Goal: Book appointment/travel/reservation

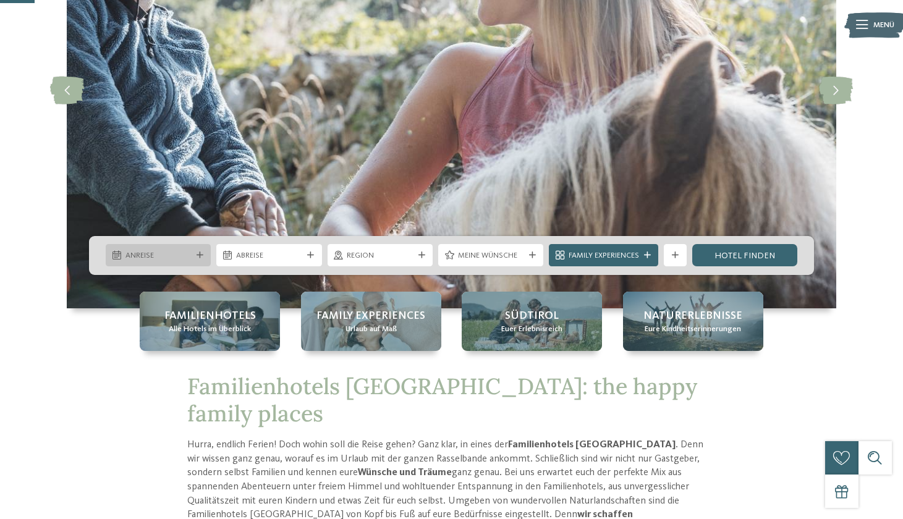
drag, startPoint x: 152, startPoint y: 245, endPoint x: 164, endPoint y: 248, distance: 12.9
click at [152, 245] on div "Anreise" at bounding box center [158, 255] width 105 height 22
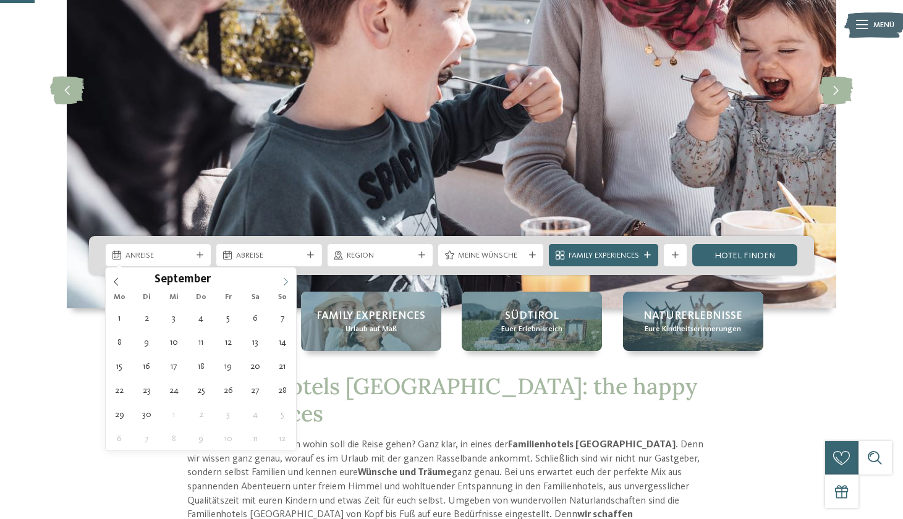
click at [284, 274] on span at bounding box center [285, 278] width 21 height 21
type div "01.09.2025"
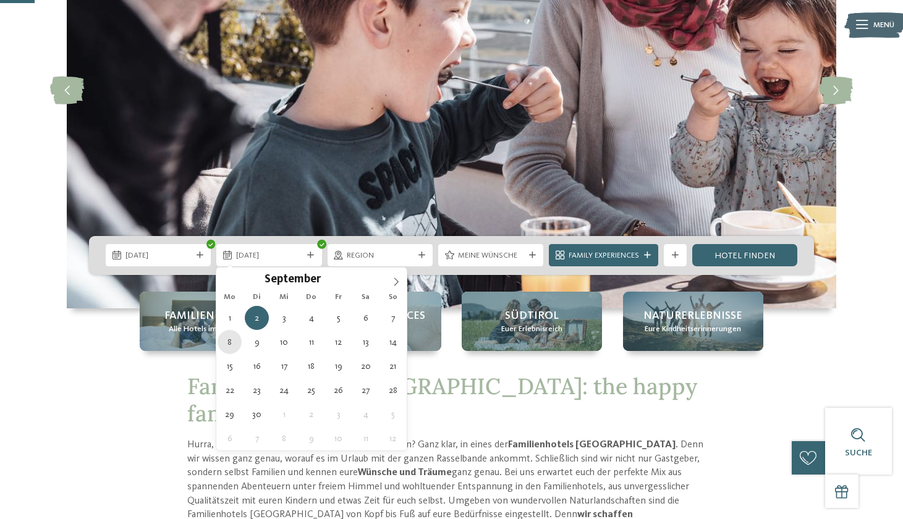
type div "08.09.2025"
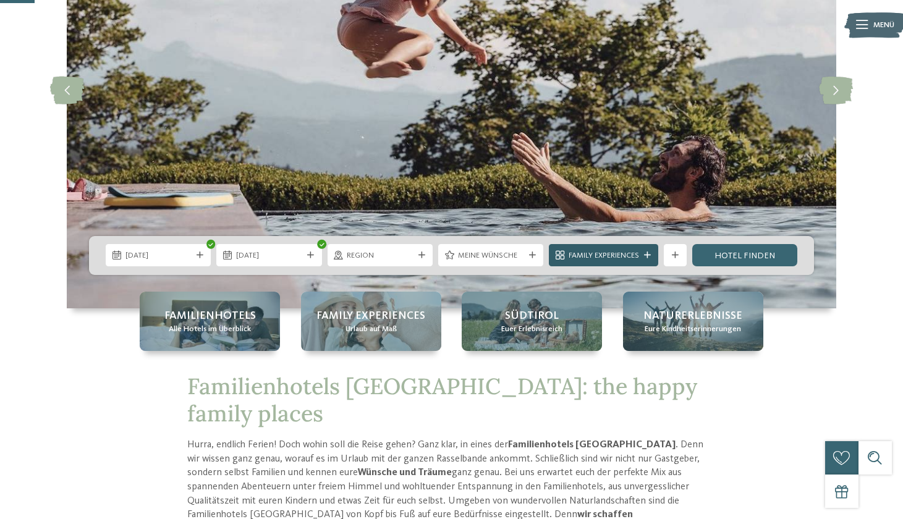
click at [607, 256] on span "Family Experiences" at bounding box center [603, 255] width 70 height 11
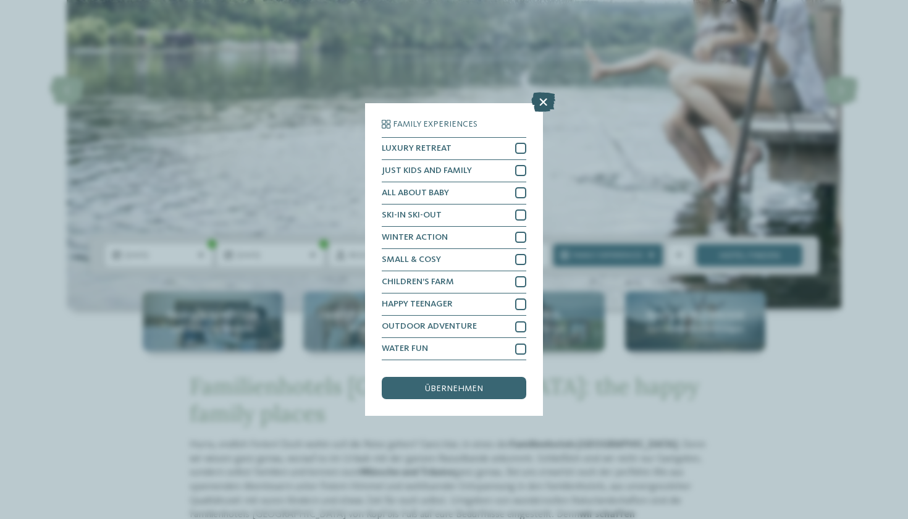
click at [539, 92] on icon at bounding box center [543, 102] width 24 height 20
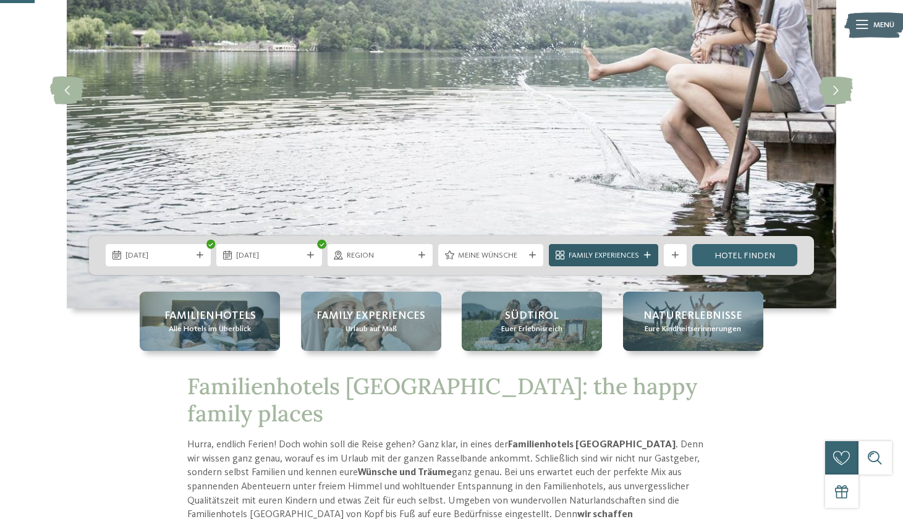
click at [641, 253] on div "Family Experiences" at bounding box center [603, 256] width 76 height 12
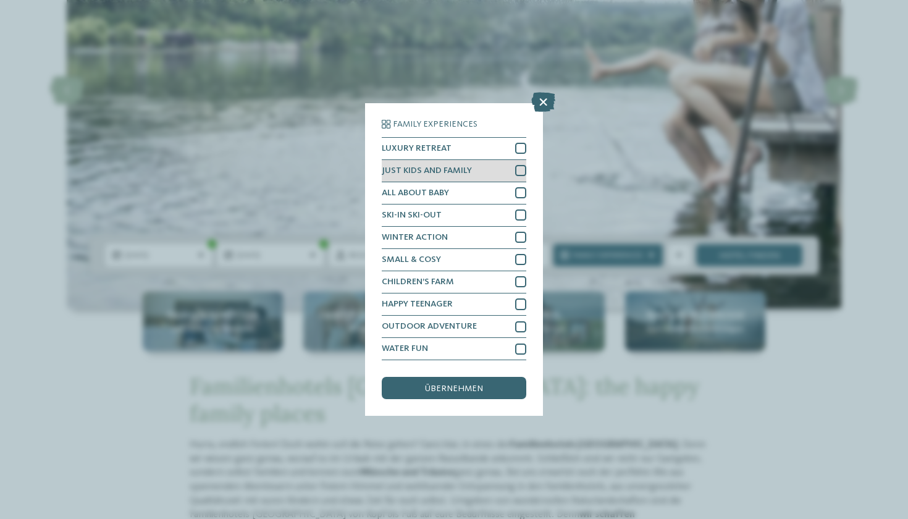
click at [476, 160] on div "JUST KIDS AND FAMILY" at bounding box center [454, 171] width 145 height 22
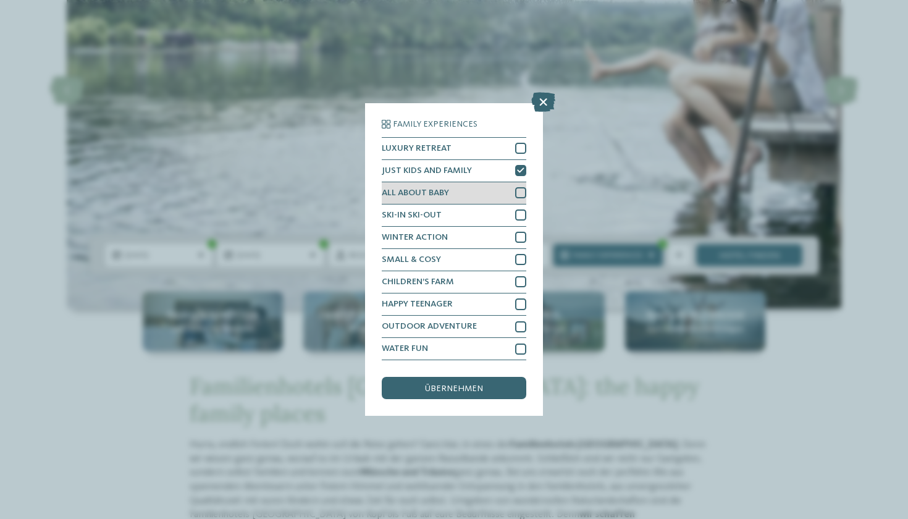
click at [499, 182] on div "ALL ABOUT BABY" at bounding box center [454, 193] width 145 height 22
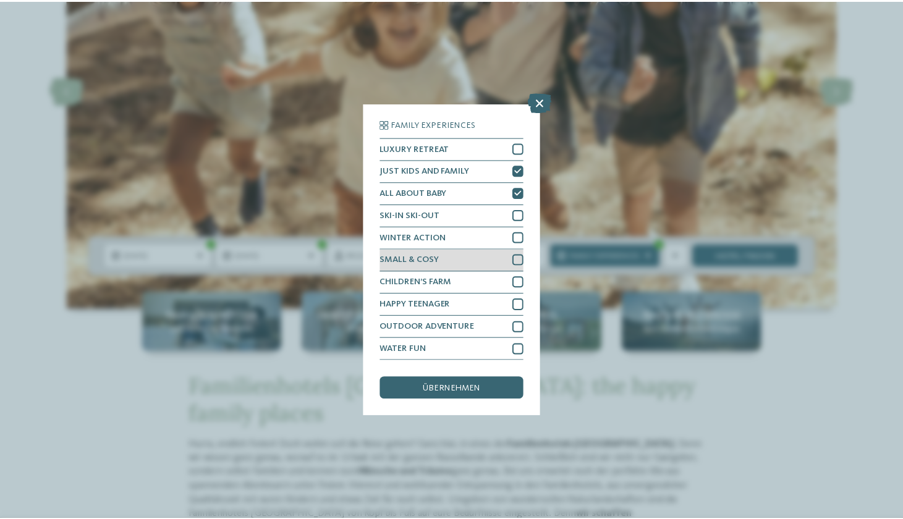
scroll to position [16, 0]
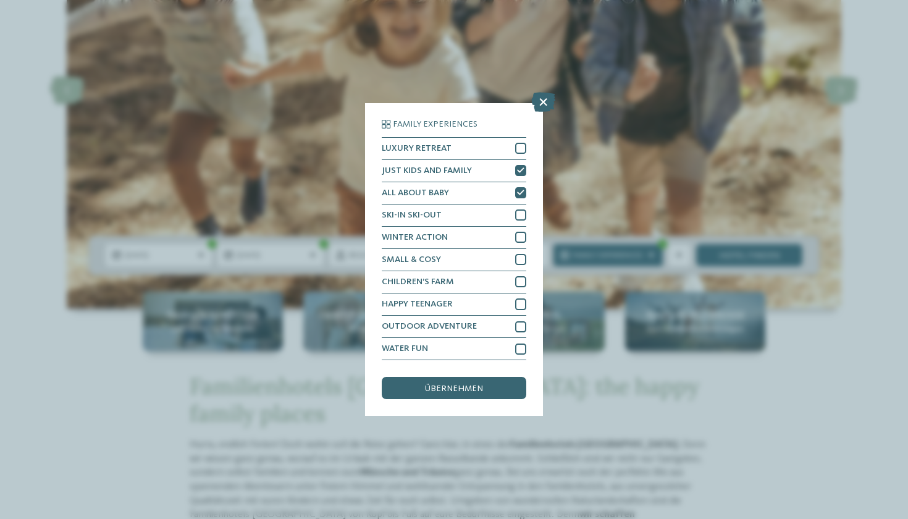
click at [458, 384] on span "übernehmen" at bounding box center [454, 388] width 58 height 9
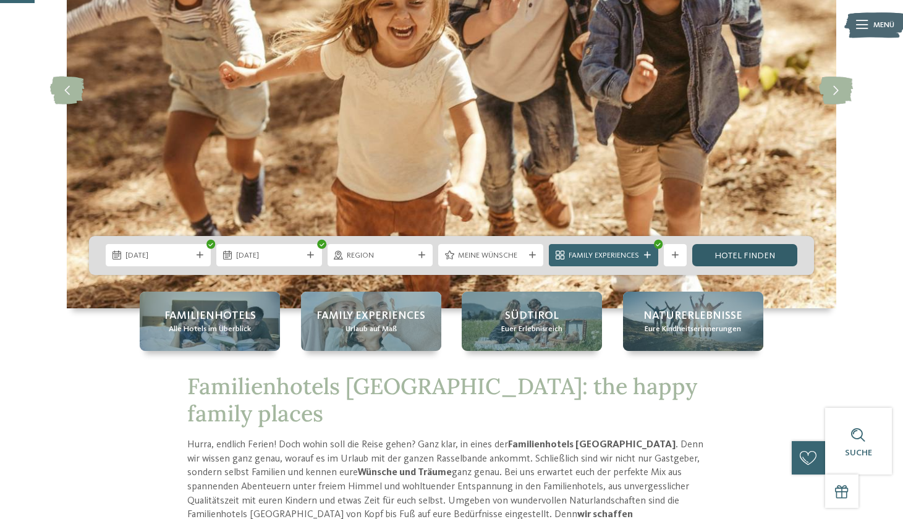
click at [738, 250] on link "Hotel finden" at bounding box center [744, 255] width 105 height 22
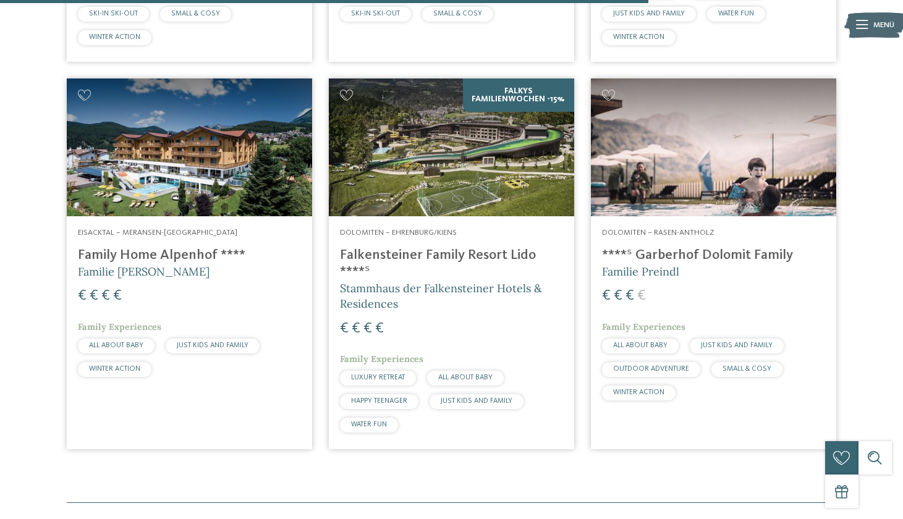
scroll to position [1442, 0]
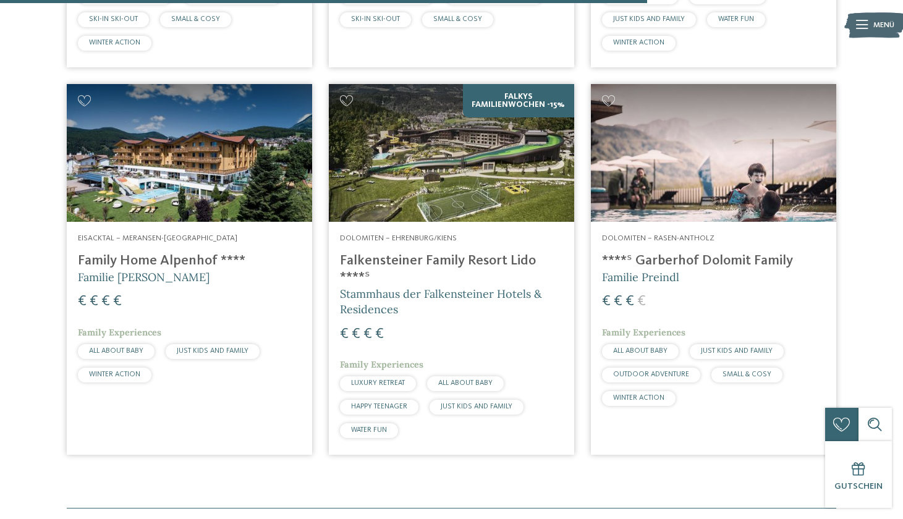
click at [697, 253] on h4 "****ˢ Garberhof Dolomit Family" at bounding box center [713, 261] width 223 height 17
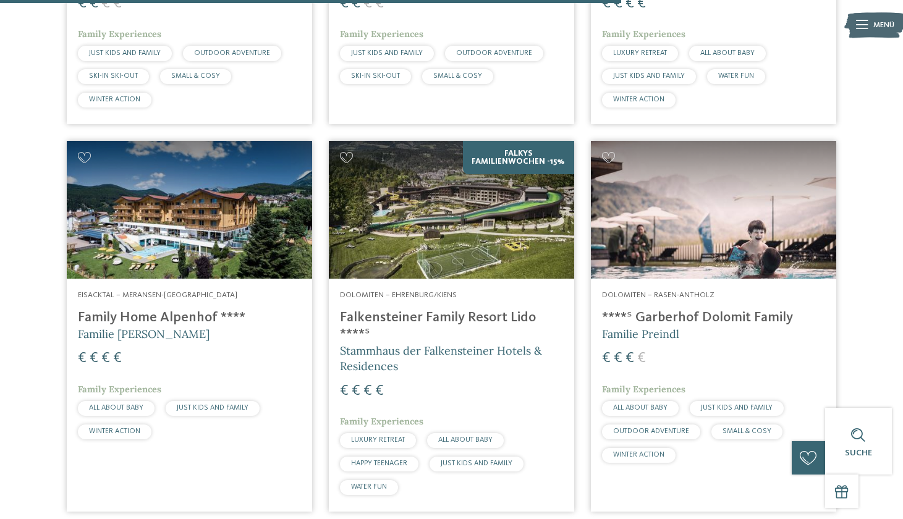
scroll to position [1383, 0]
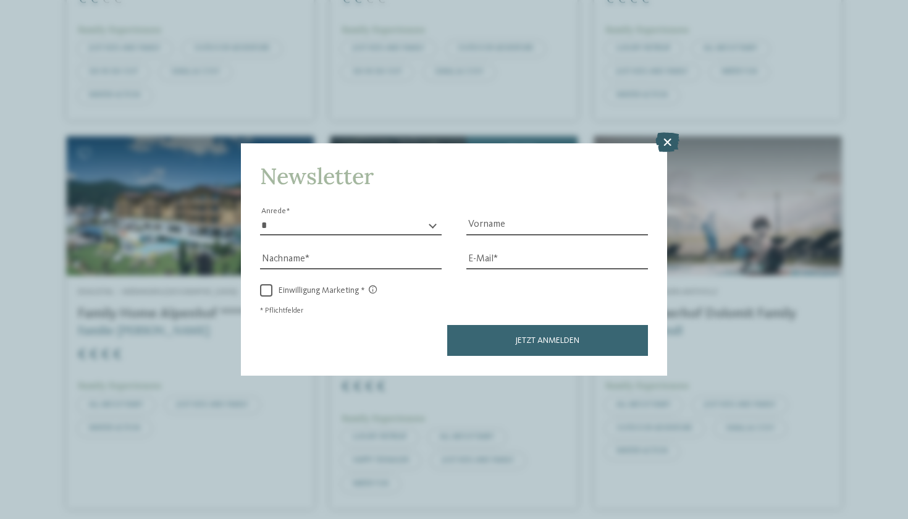
click at [660, 133] on icon at bounding box center [668, 143] width 24 height 20
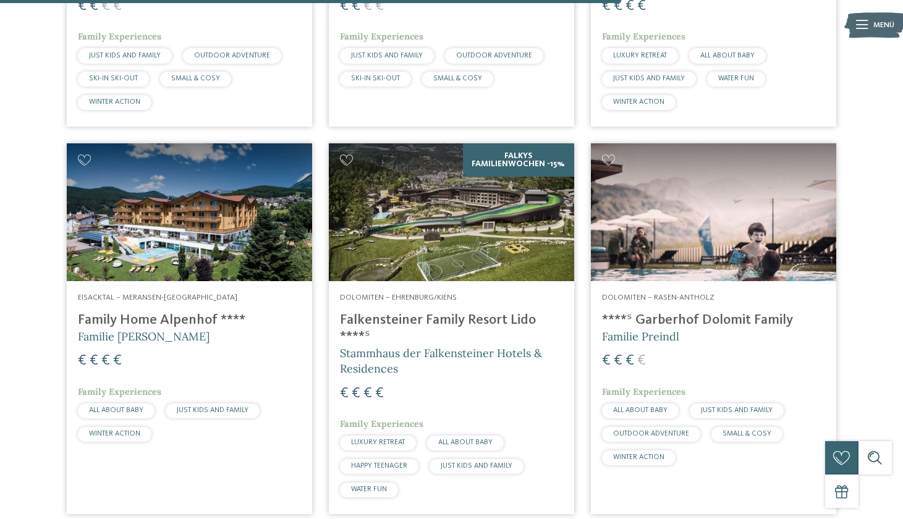
click at [164, 185] on img at bounding box center [189, 212] width 245 height 138
click at [189, 312] on h4 "Family Home Alpenhof ****" at bounding box center [189, 320] width 223 height 17
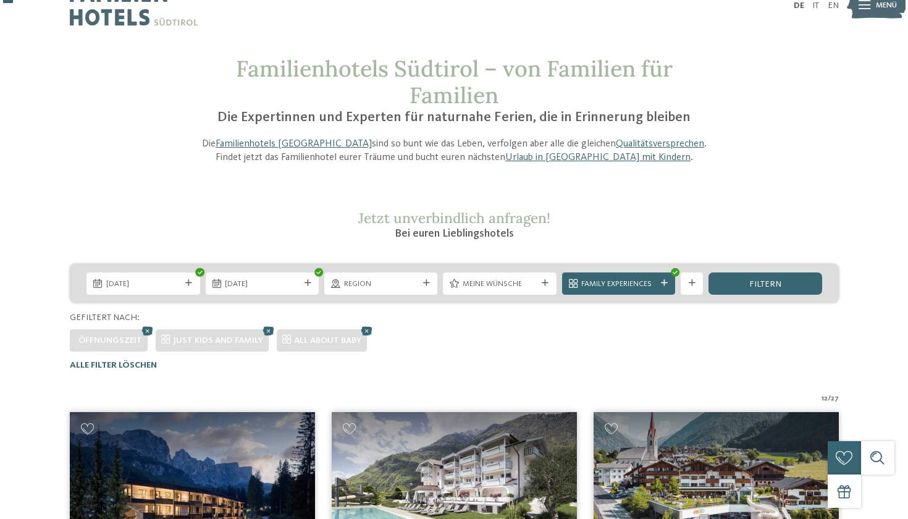
scroll to position [41, 0]
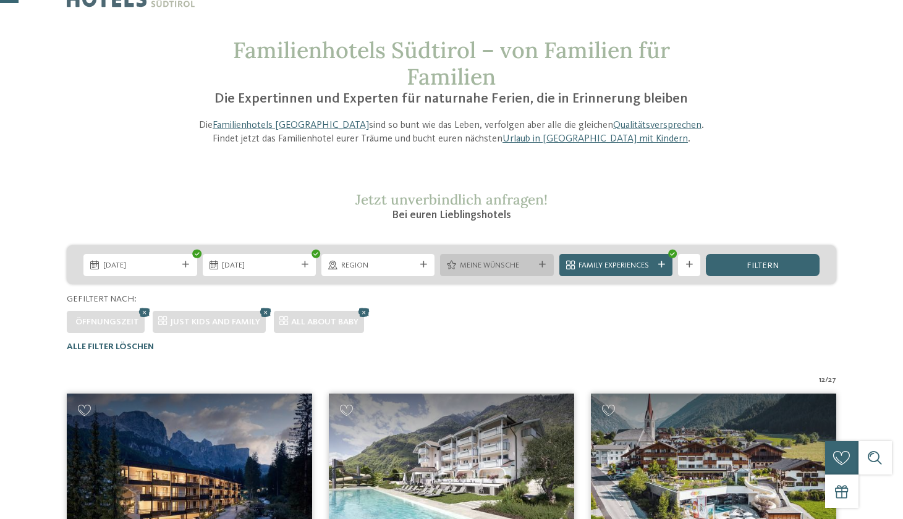
click at [489, 263] on span "Meine Wünsche" at bounding box center [497, 265] width 74 height 11
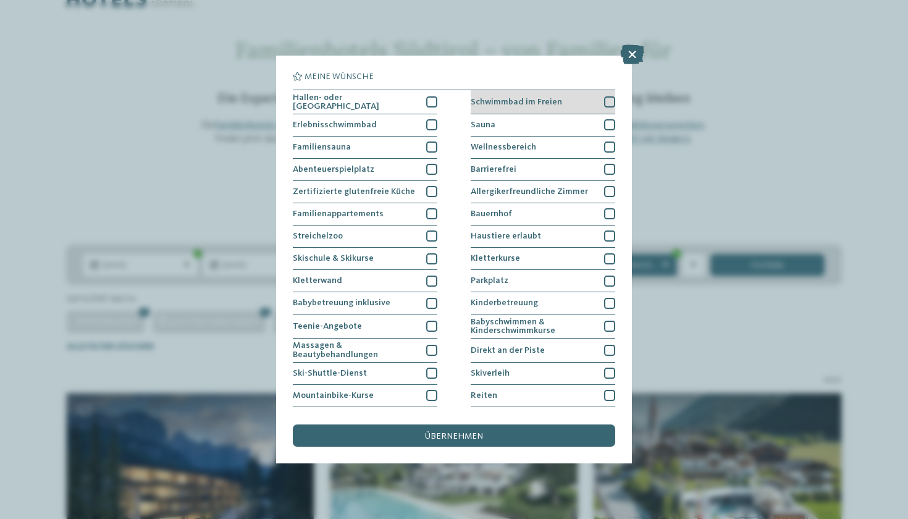
click at [604, 101] on div at bounding box center [609, 101] width 11 height 11
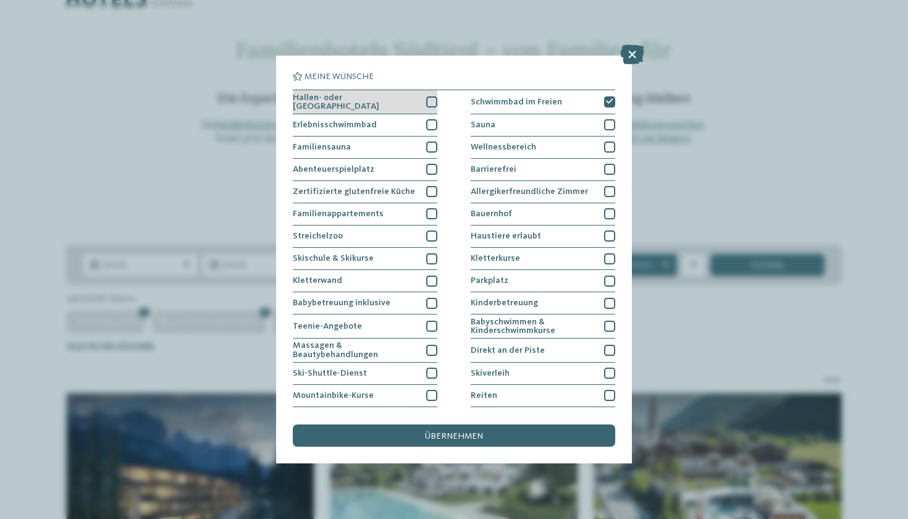
click at [416, 99] on div "Hallen- oder Schleusenbad" at bounding box center [365, 102] width 145 height 24
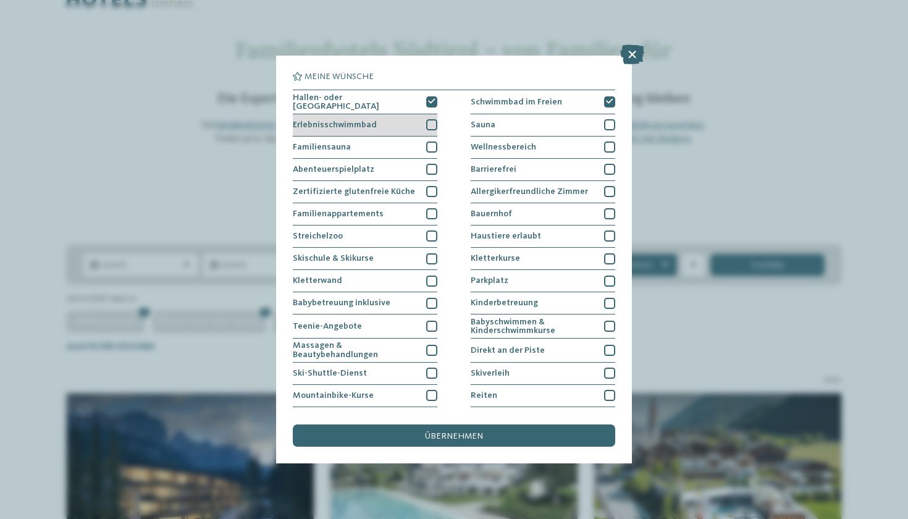
click at [402, 124] on div "Erlebnisschwimmbad" at bounding box center [365, 125] width 145 height 22
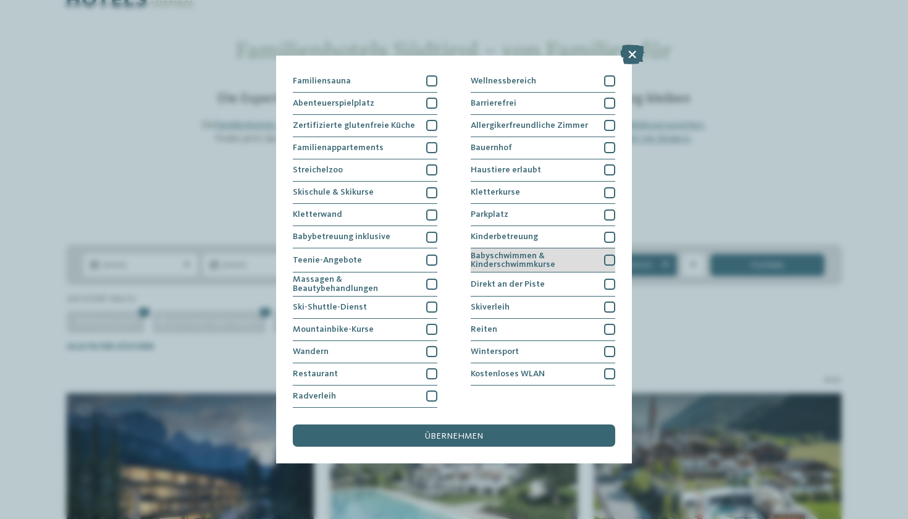
scroll to position [83, 0]
click at [534, 251] on span "Babyschwimmen & Kinderschwimmkurse" at bounding box center [533, 260] width 125 height 18
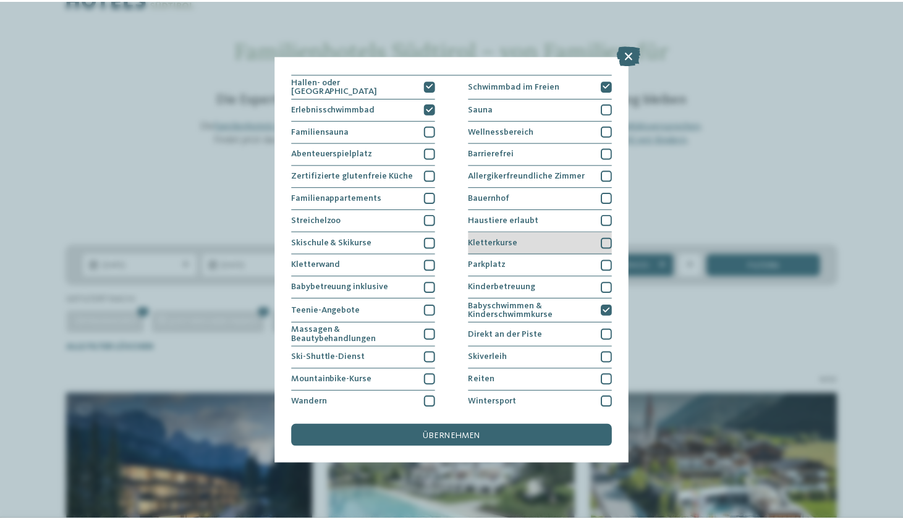
scroll to position [0, 0]
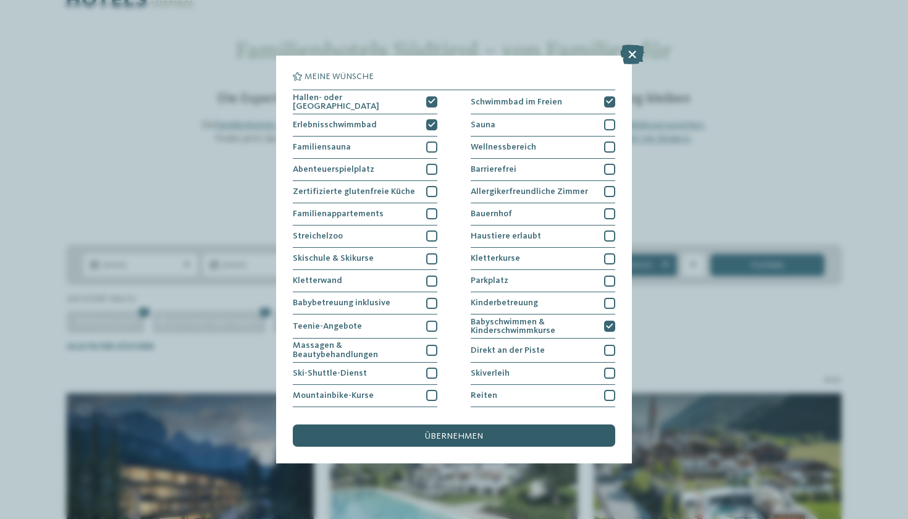
click at [468, 424] on div "übernehmen" at bounding box center [454, 435] width 323 height 22
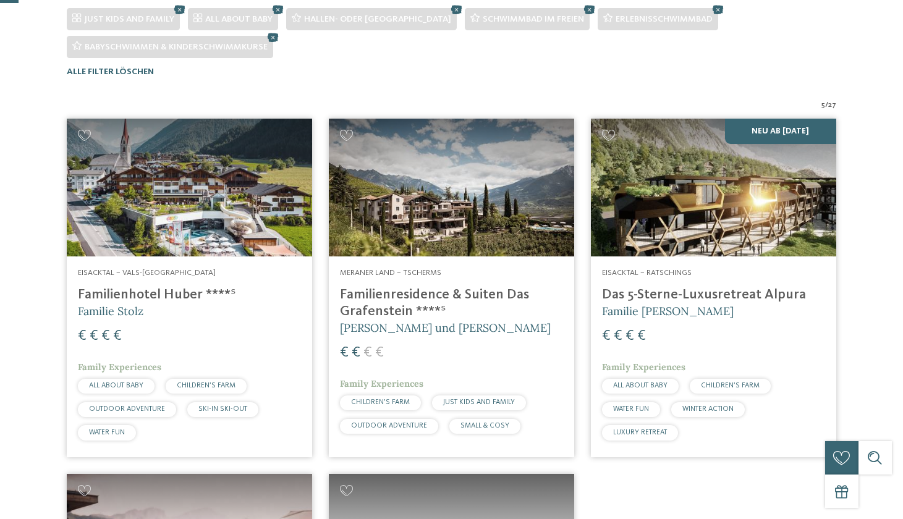
scroll to position [384, 0]
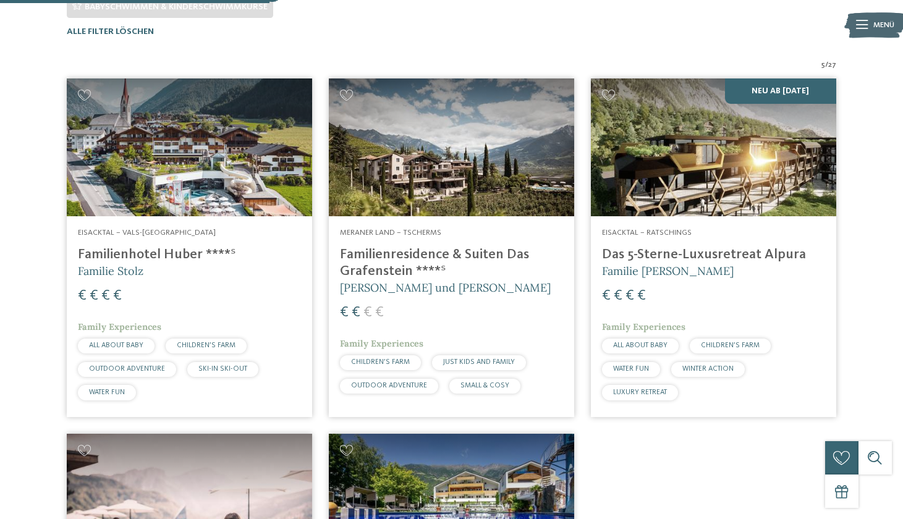
click at [199, 167] on img at bounding box center [189, 147] width 245 height 138
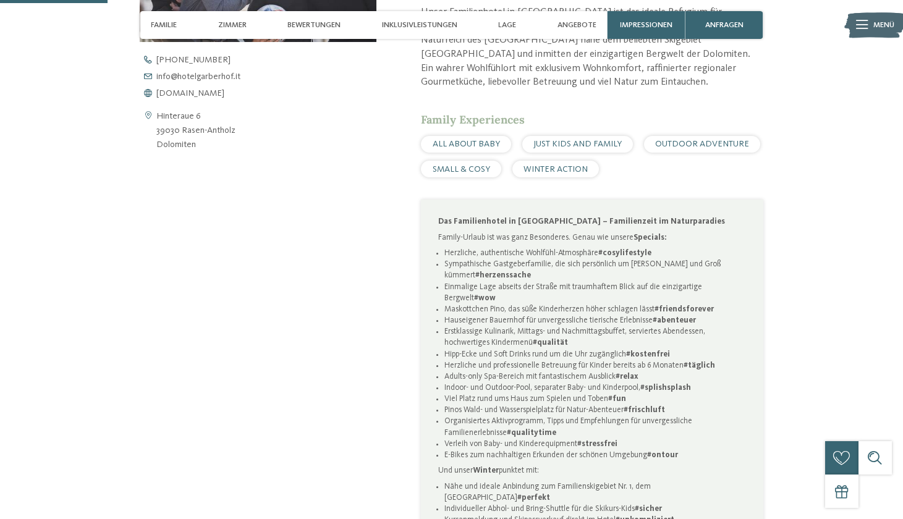
scroll to position [598, 0]
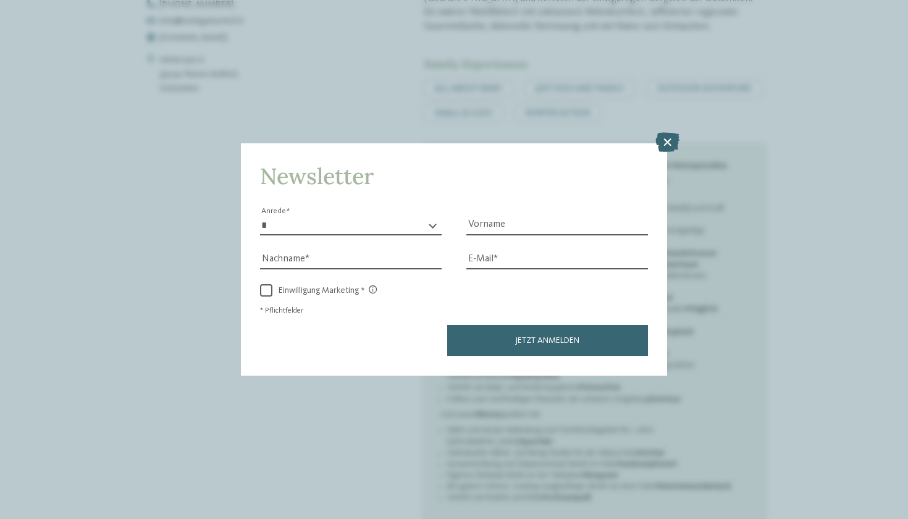
click at [675, 133] on icon at bounding box center [668, 143] width 24 height 20
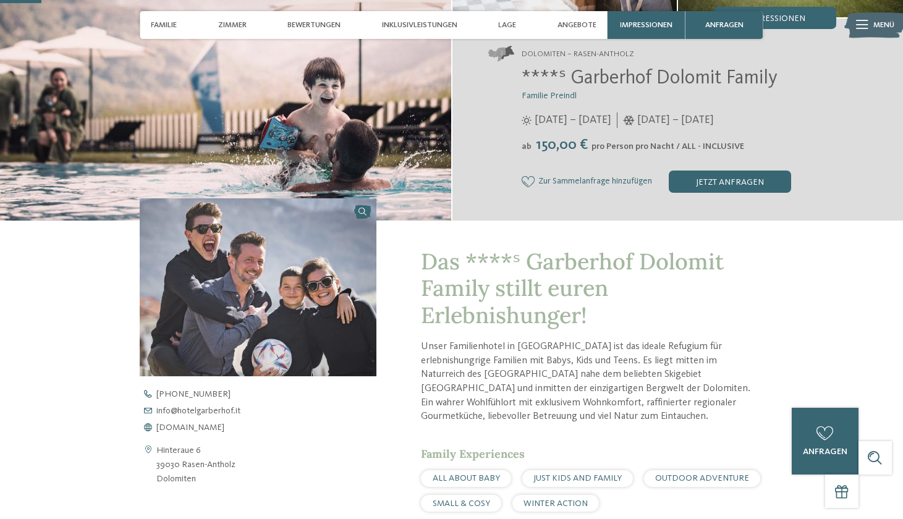
scroll to position [119, 0]
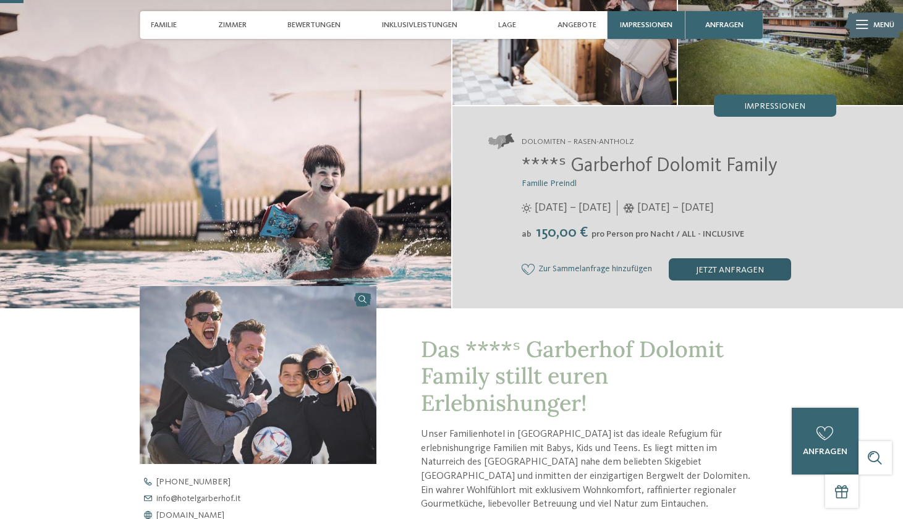
click at [717, 261] on div "jetzt anfragen" at bounding box center [730, 269] width 122 height 22
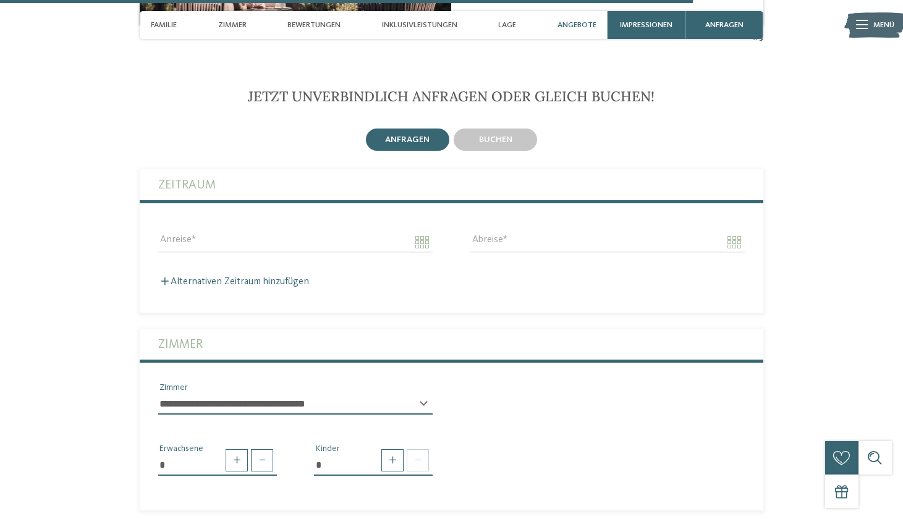
scroll to position [3482, 0]
click at [227, 231] on input "Anreise" at bounding box center [295, 241] width 274 height 21
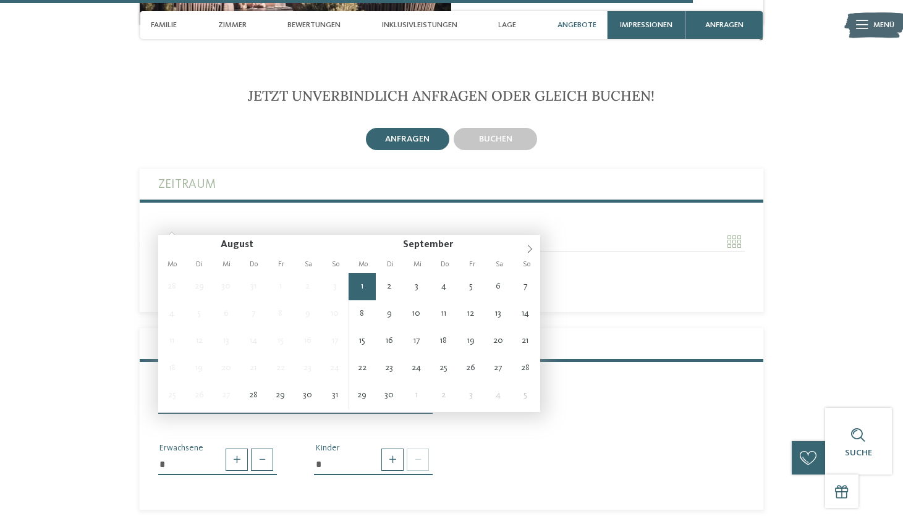
type input "**********"
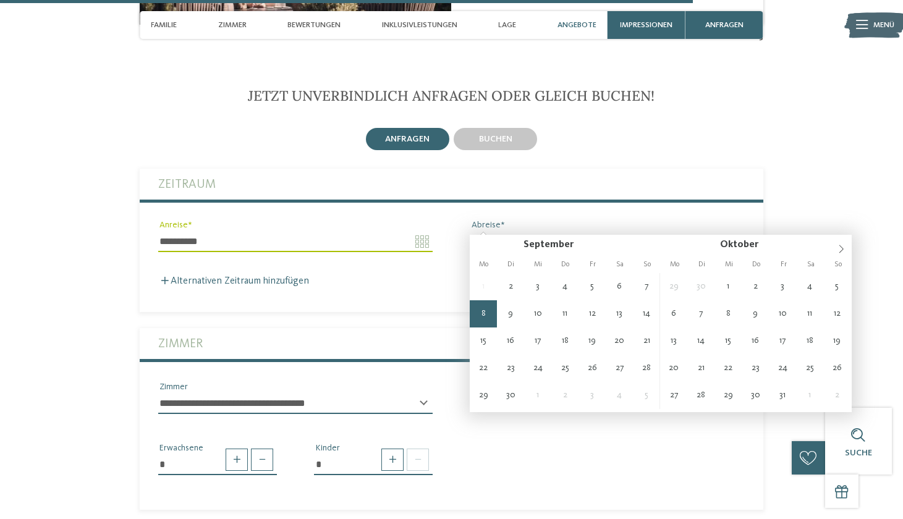
type input "**********"
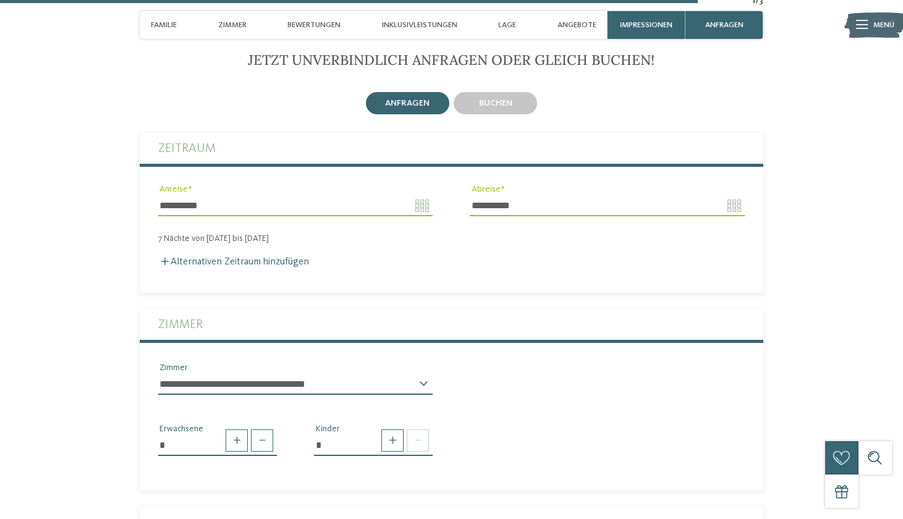
scroll to position [3530, 0]
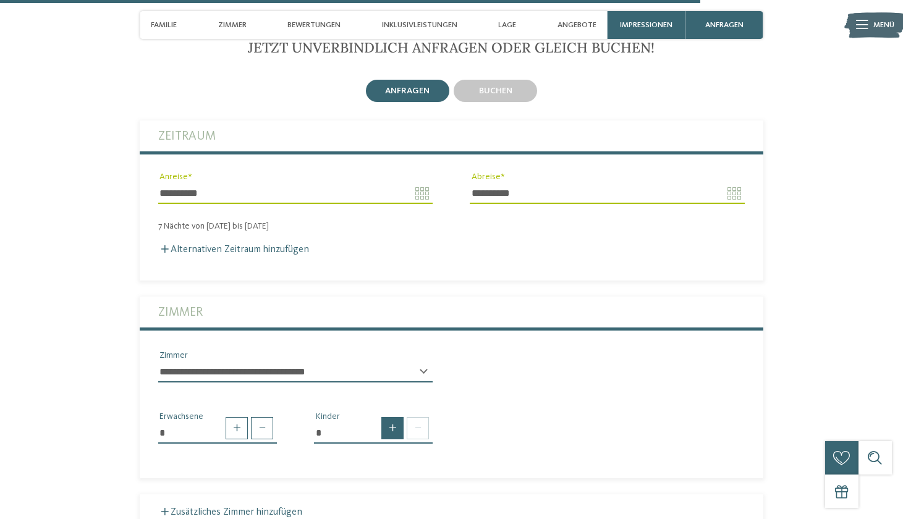
click at [388, 417] on span at bounding box center [392, 428] width 22 height 22
type input "*"
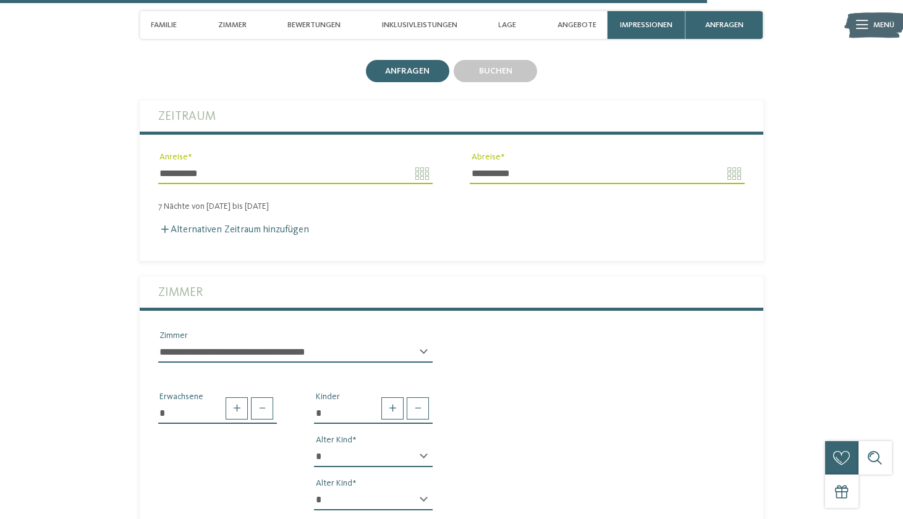
scroll to position [3743, 0]
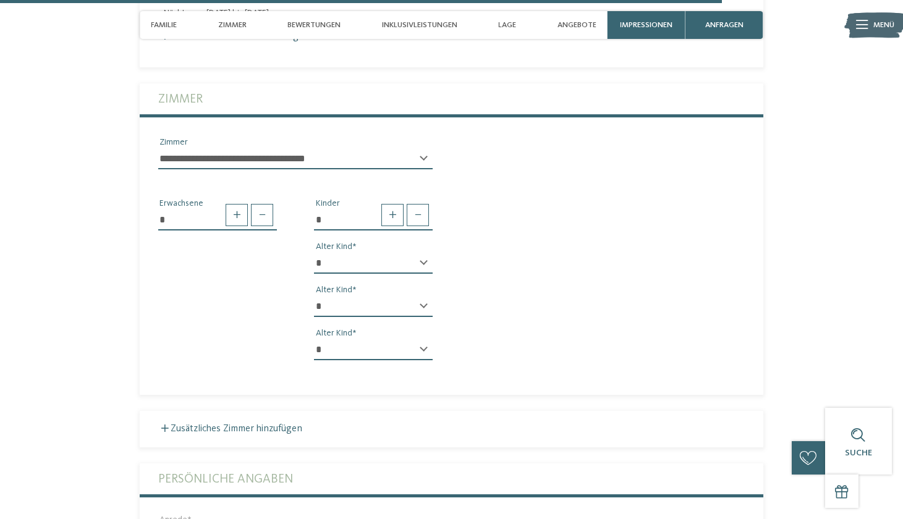
select select "*"
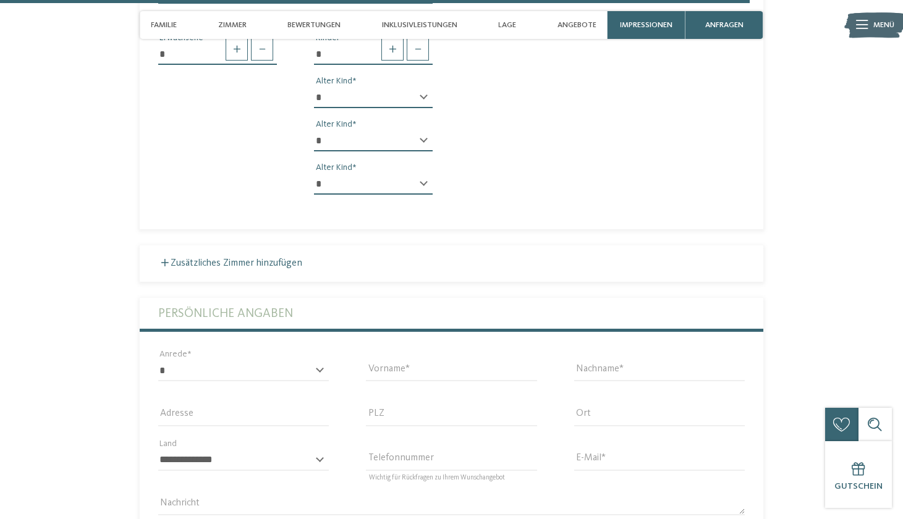
scroll to position [3931, 0]
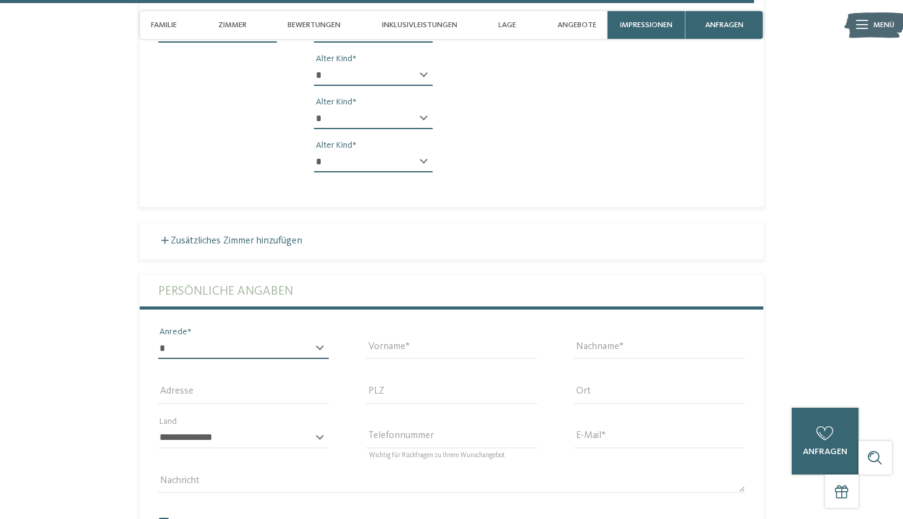
select select "*"
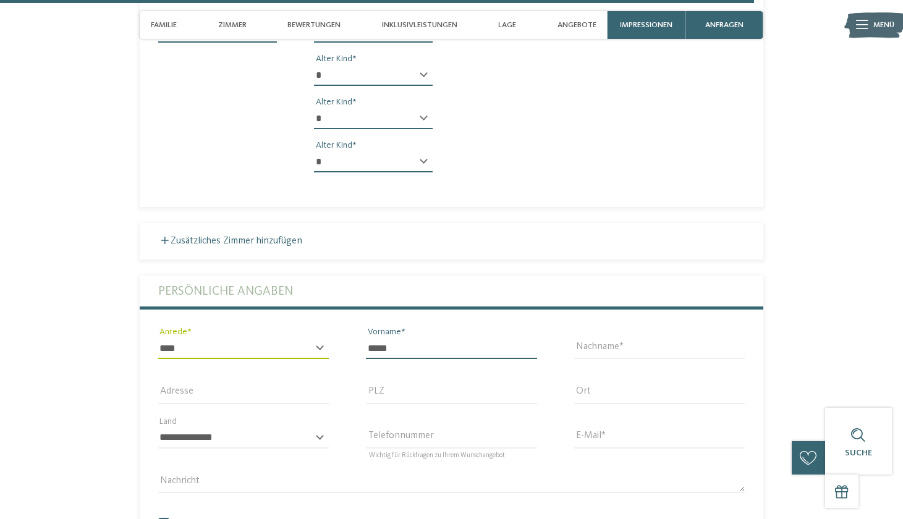
type input "*****"
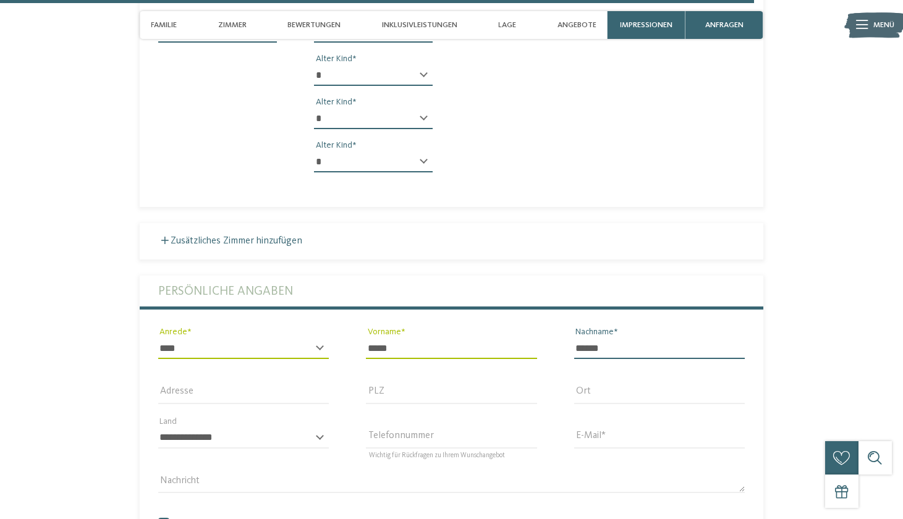
type input "******"
click at [804, 378] on section "Jetzt unverbindlich anfragen oder gleich buchen! anfragen buchen 7" at bounding box center [451, 148] width 757 height 1021
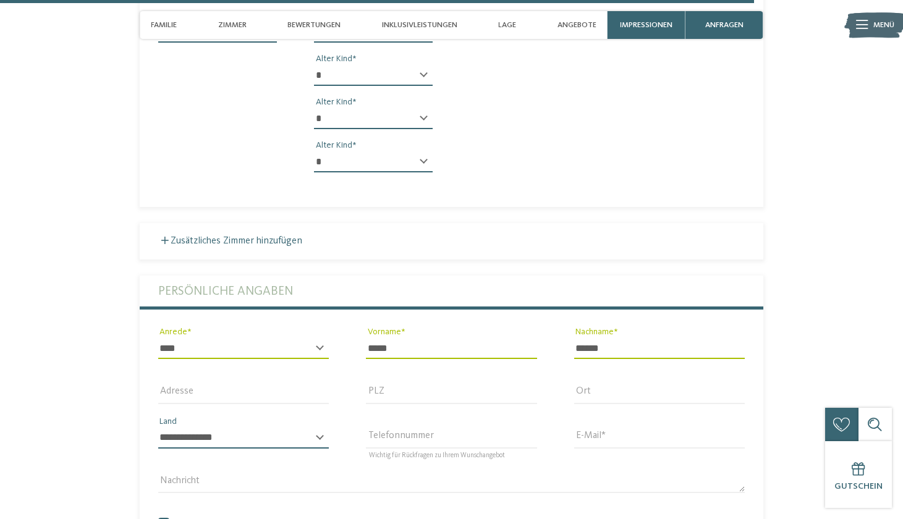
select select "**"
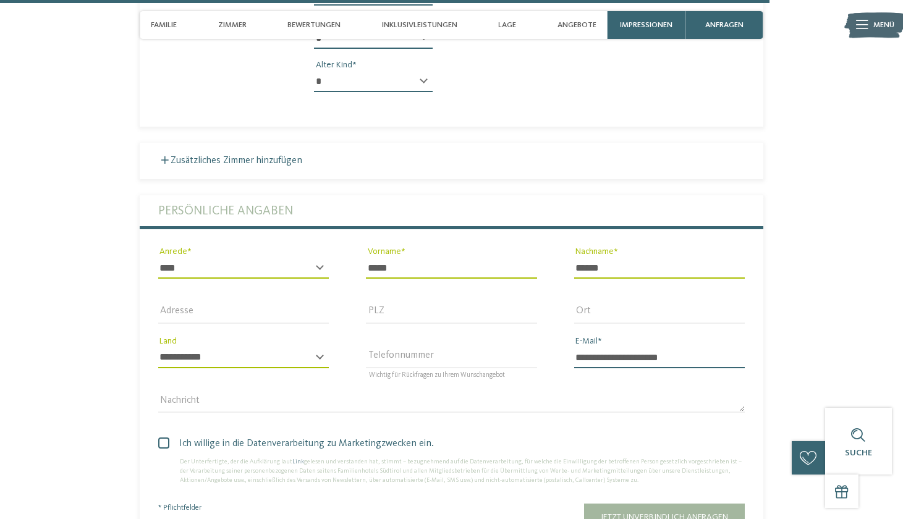
scroll to position [4054, 0]
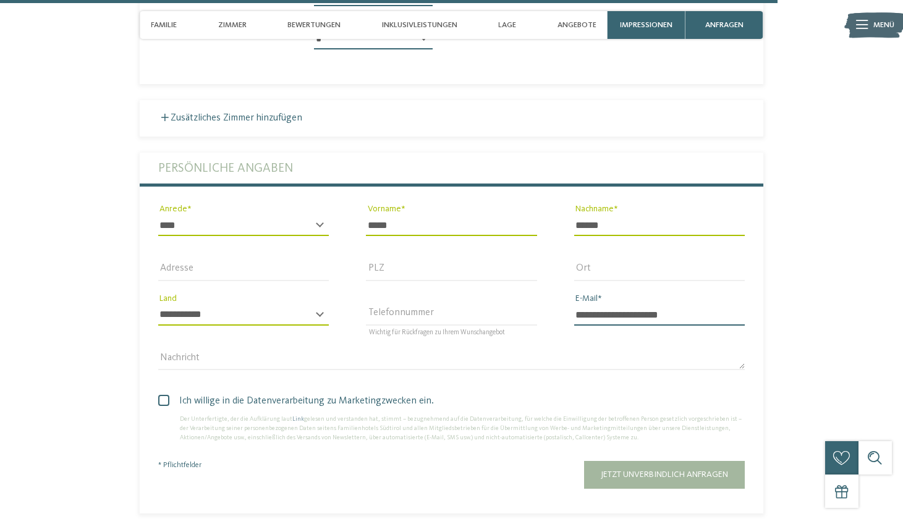
type input "**********"
click at [164, 395] on span at bounding box center [163, 400] width 11 height 11
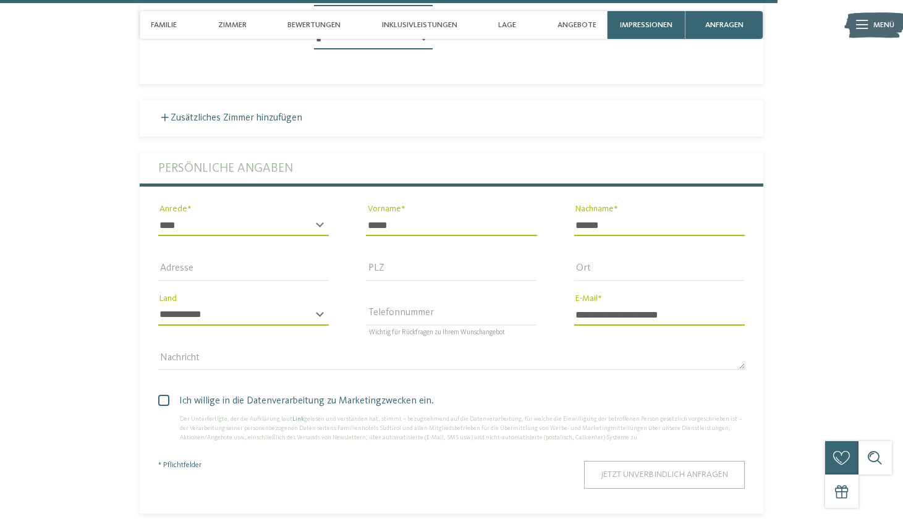
click at [657, 470] on span "Jetzt unverbindlich anfragen" at bounding box center [664, 474] width 127 height 9
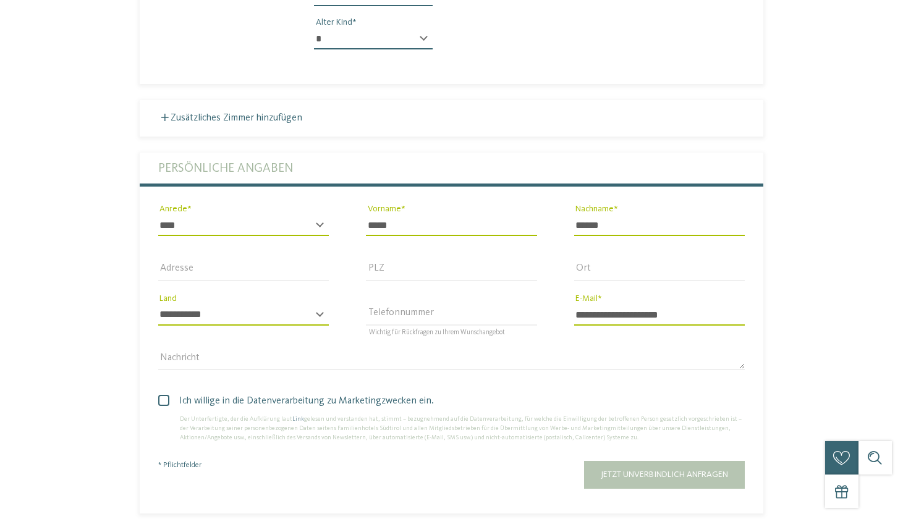
scroll to position [0, 0]
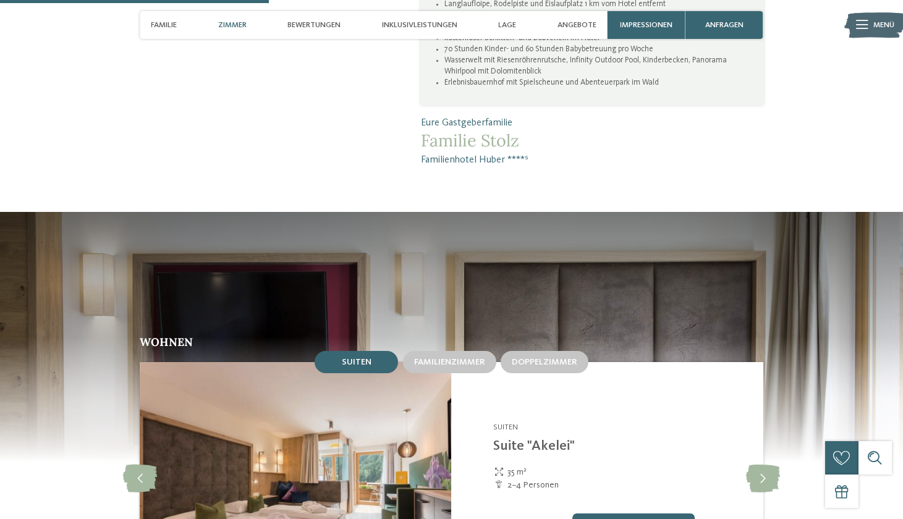
scroll to position [1173, 0]
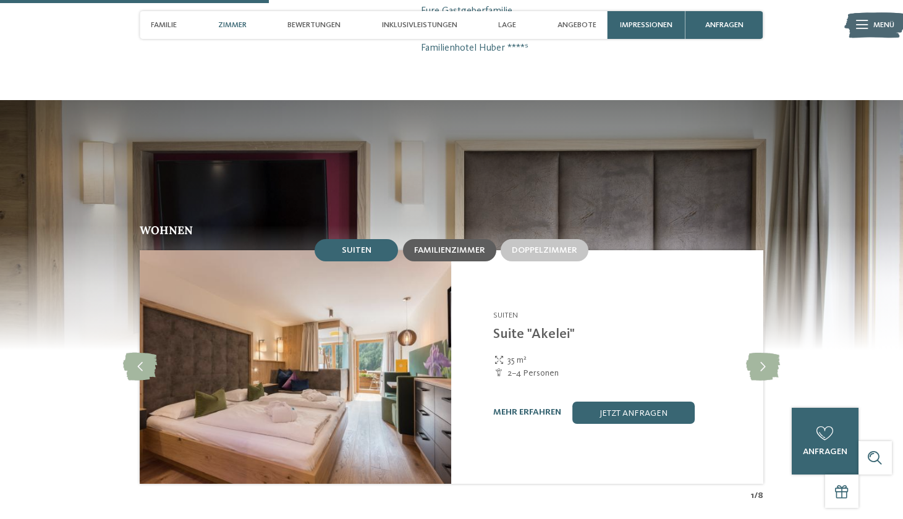
click at [455, 239] on div "Familienzimmer" at bounding box center [449, 250] width 93 height 22
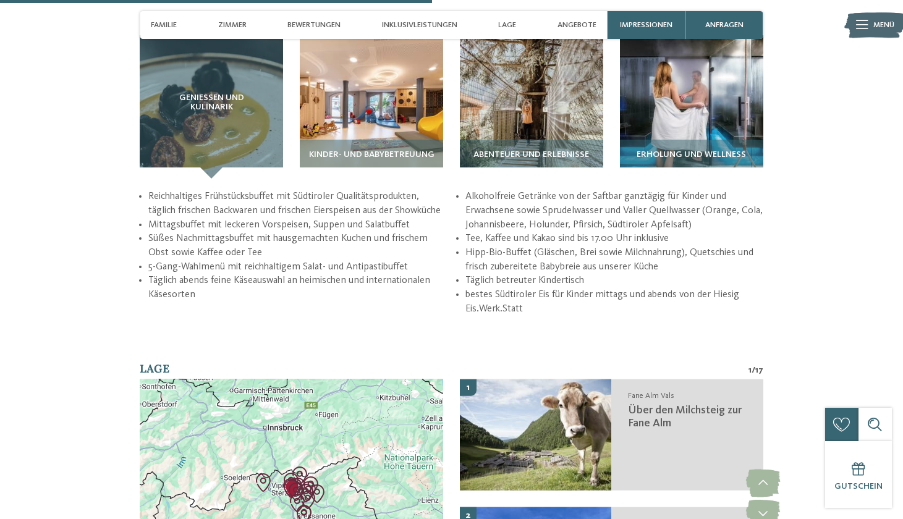
scroll to position [1801, 0]
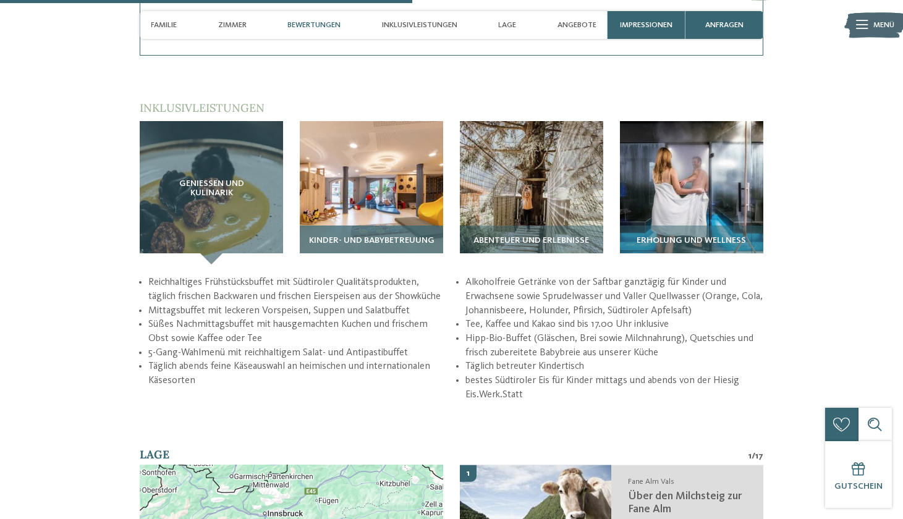
click at [387, 170] on img at bounding box center [371, 192] width 143 height 143
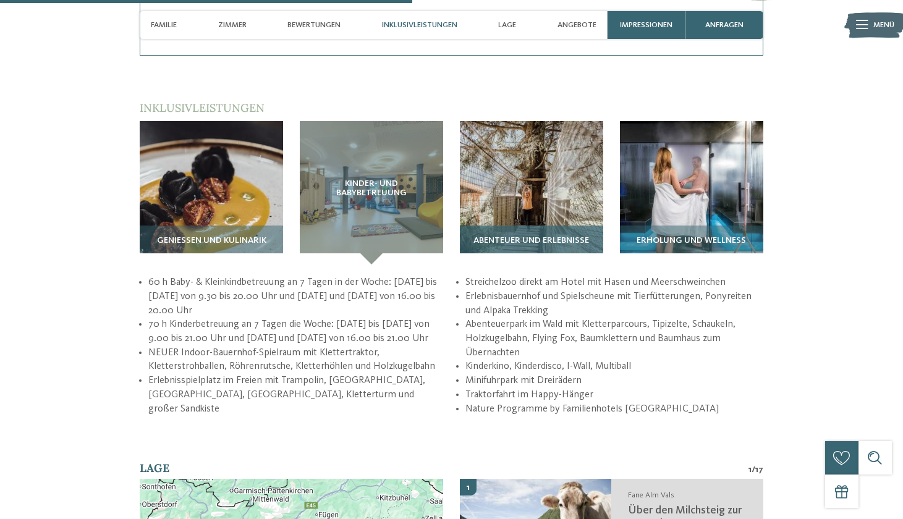
click at [518, 134] on img at bounding box center [531, 192] width 143 height 143
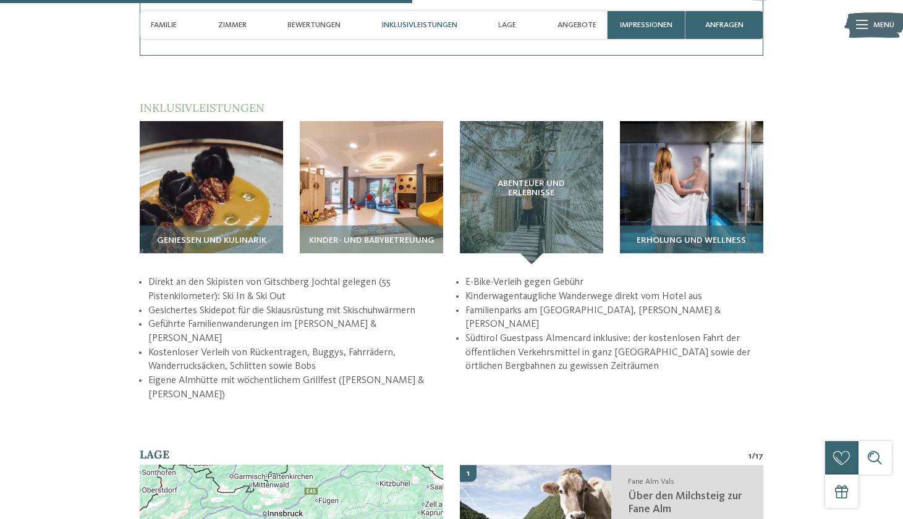
click at [687, 161] on img at bounding box center [691, 192] width 143 height 143
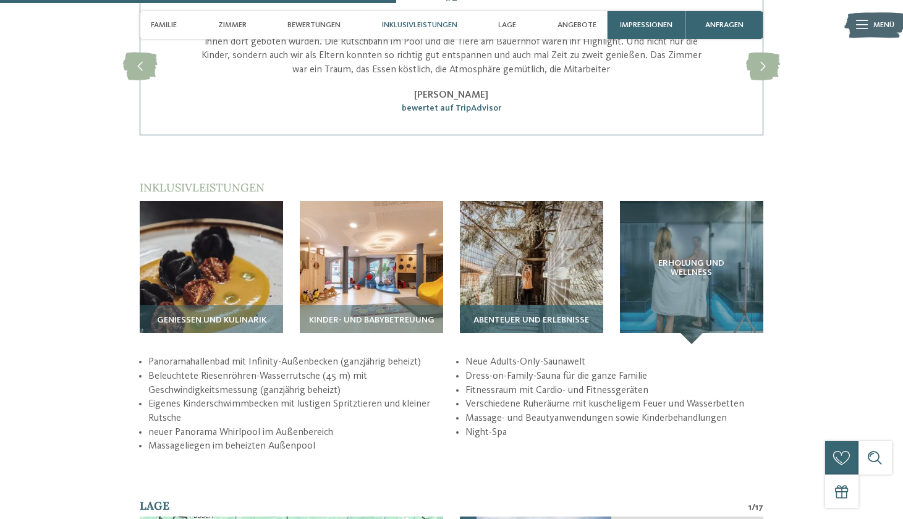
scroll to position [1719, 0]
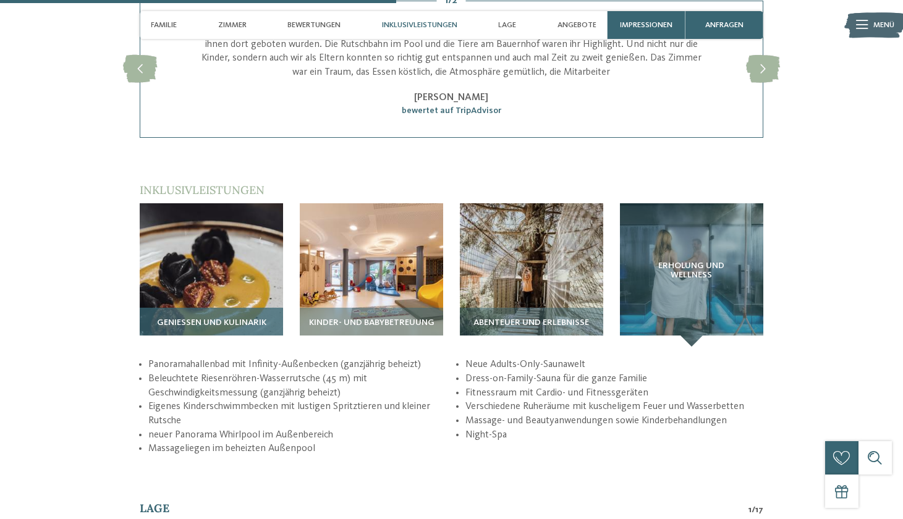
click at [195, 214] on img at bounding box center [211, 274] width 143 height 143
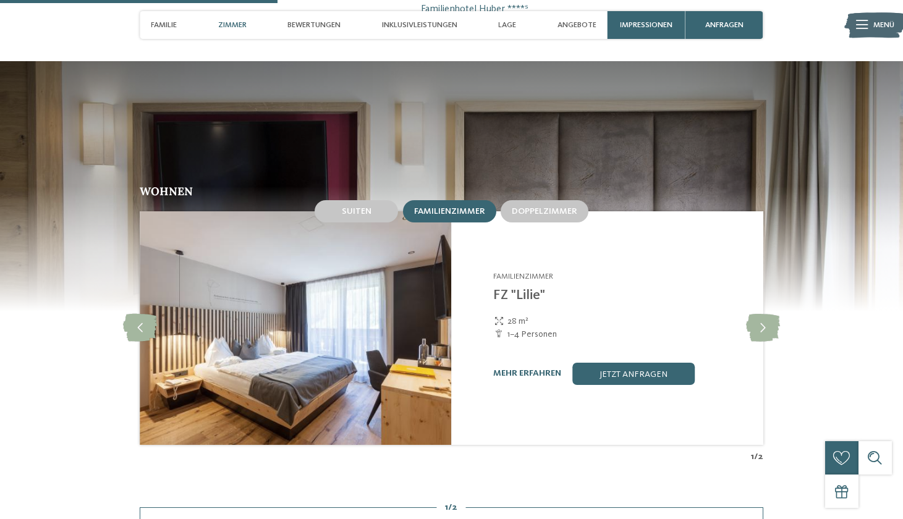
scroll to position [1226, 0]
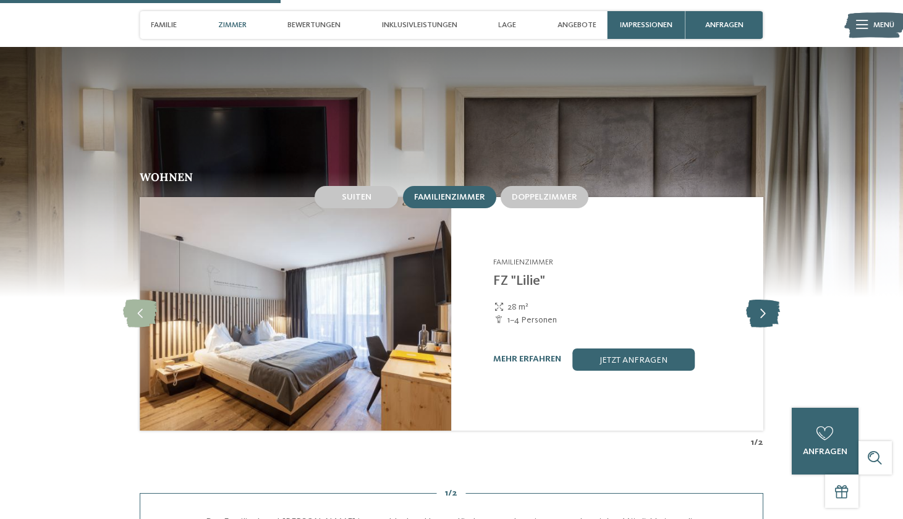
click at [758, 300] on icon at bounding box center [763, 314] width 34 height 28
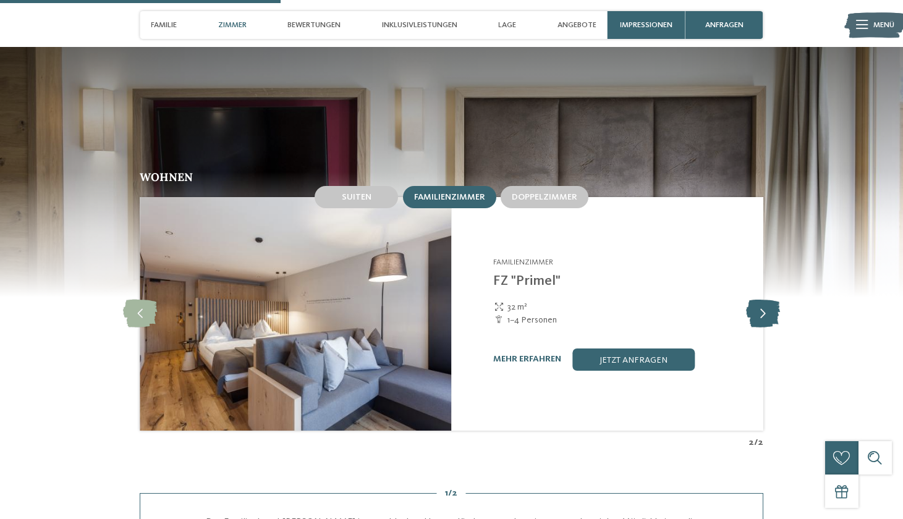
click at [757, 300] on icon at bounding box center [763, 314] width 34 height 28
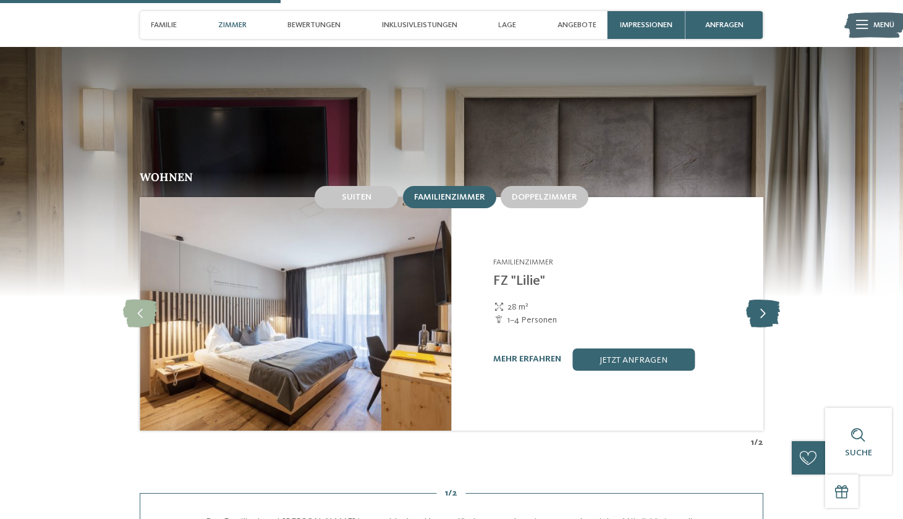
click at [756, 300] on icon at bounding box center [763, 314] width 34 height 28
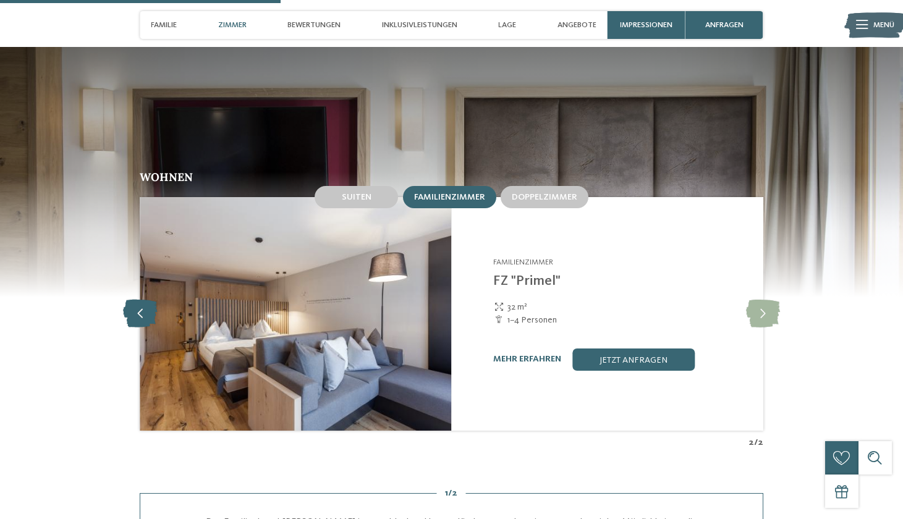
click at [146, 300] on icon at bounding box center [140, 314] width 34 height 28
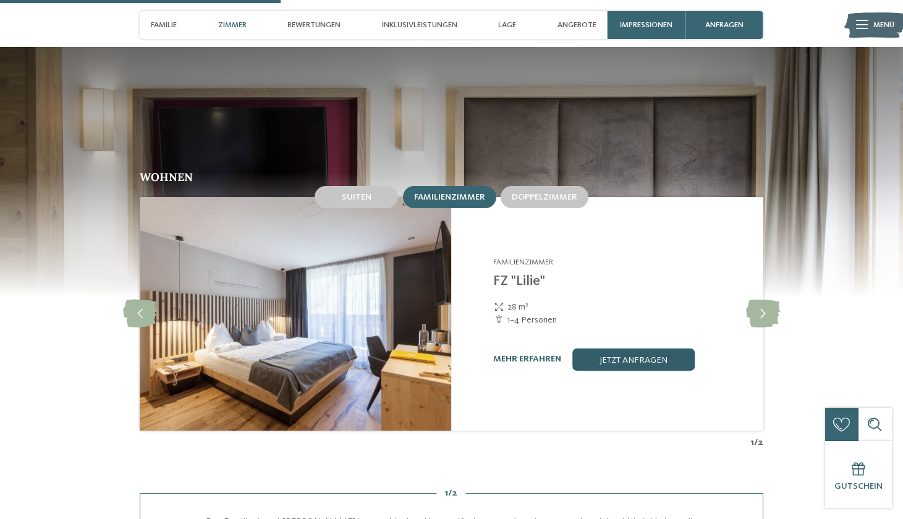
click at [615, 348] on link "jetzt anfragen" at bounding box center [633, 359] width 122 height 22
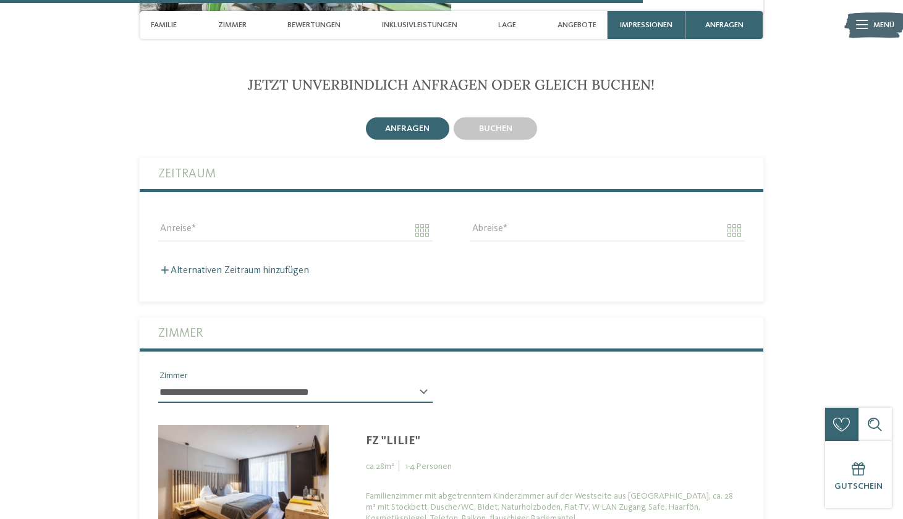
scroll to position [2928, 0]
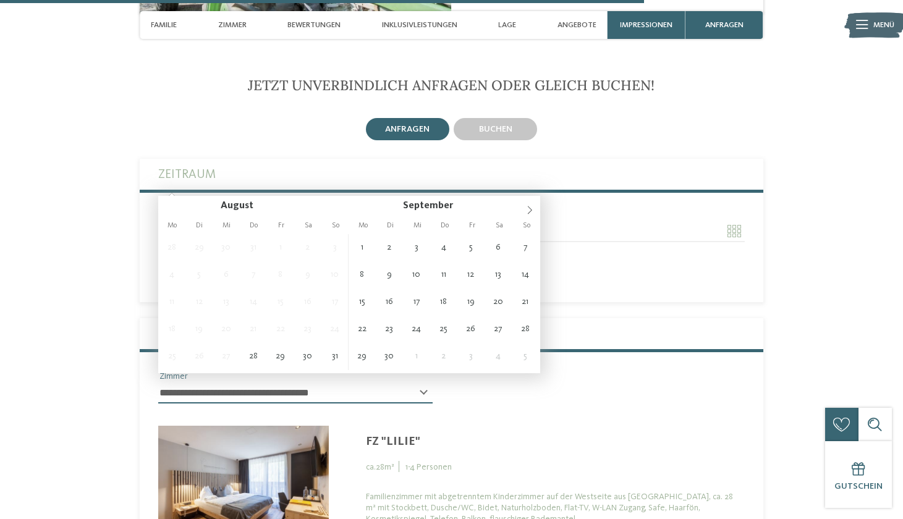
click at [209, 221] on input "Anreise" at bounding box center [295, 231] width 274 height 21
type input "**********"
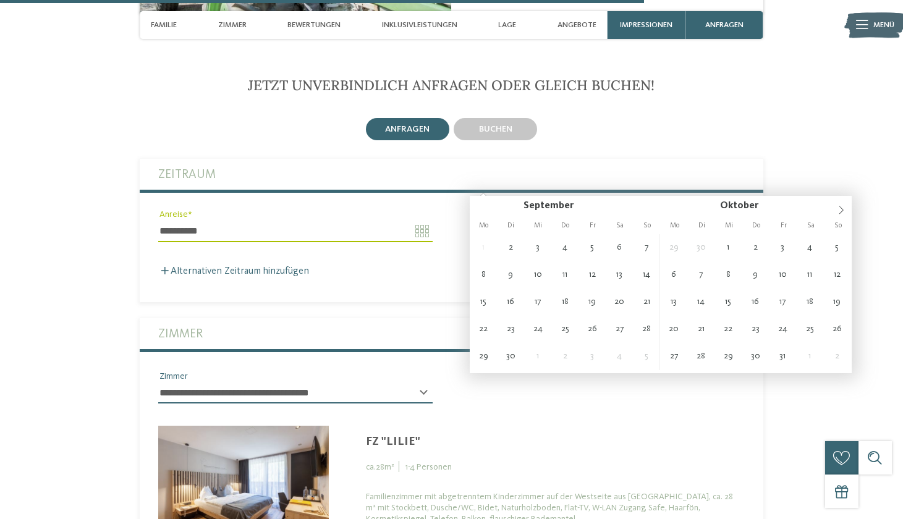
type input "**********"
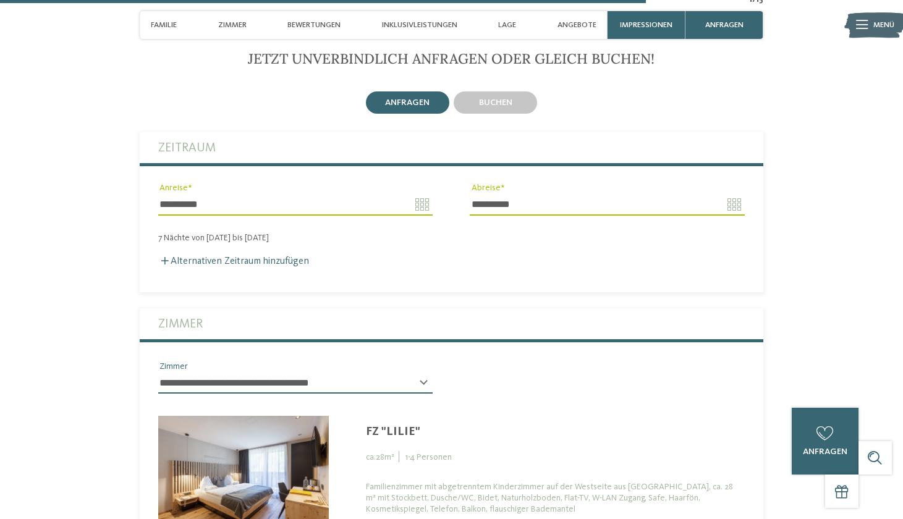
scroll to position [2957, 0]
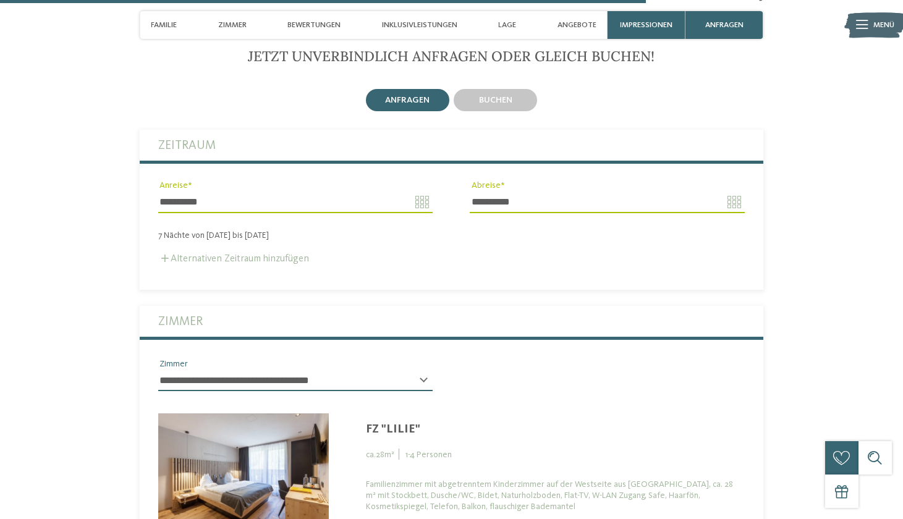
click at [272, 254] on label "Alternativen Zeitraum hinzufügen" at bounding box center [233, 259] width 151 height 10
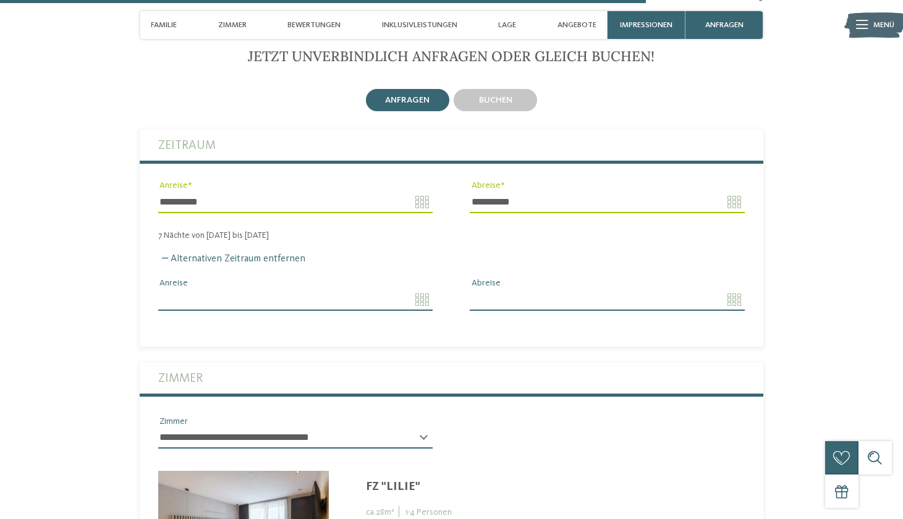
click at [274, 289] on input "Anreise" at bounding box center [295, 299] width 274 height 21
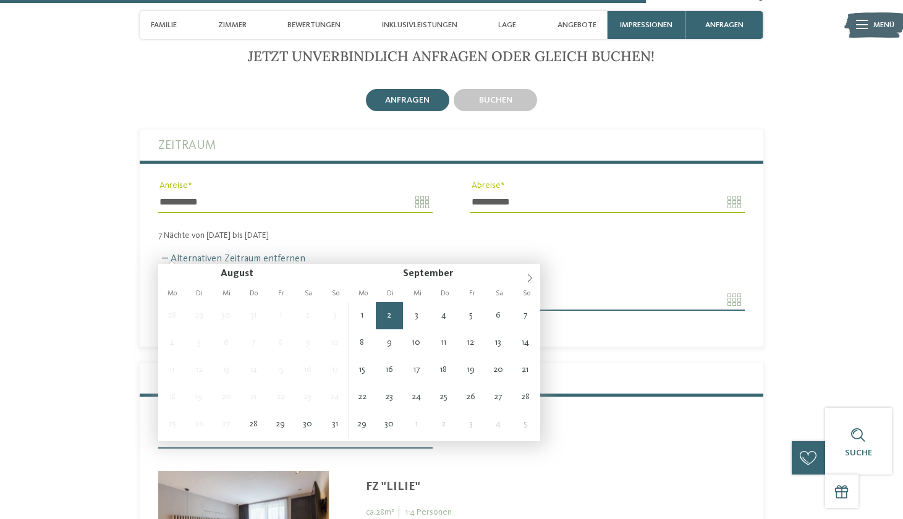
type input "**********"
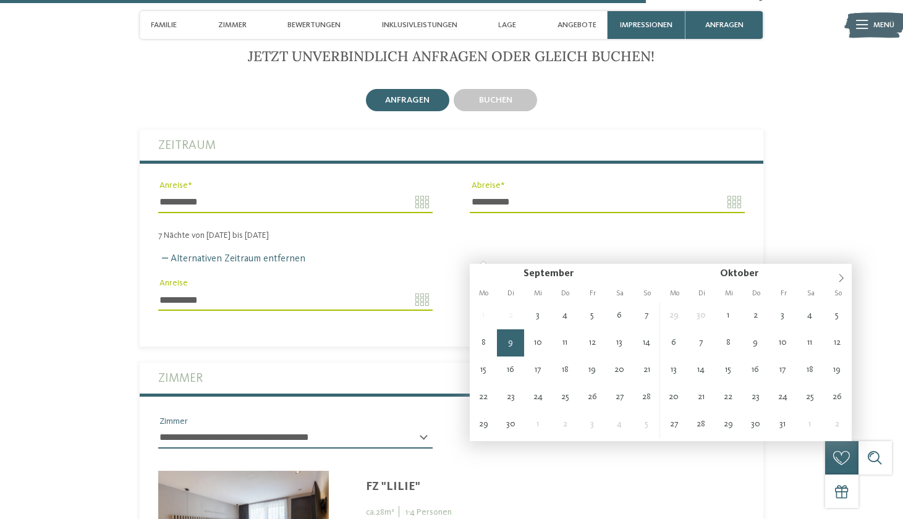
type input "**********"
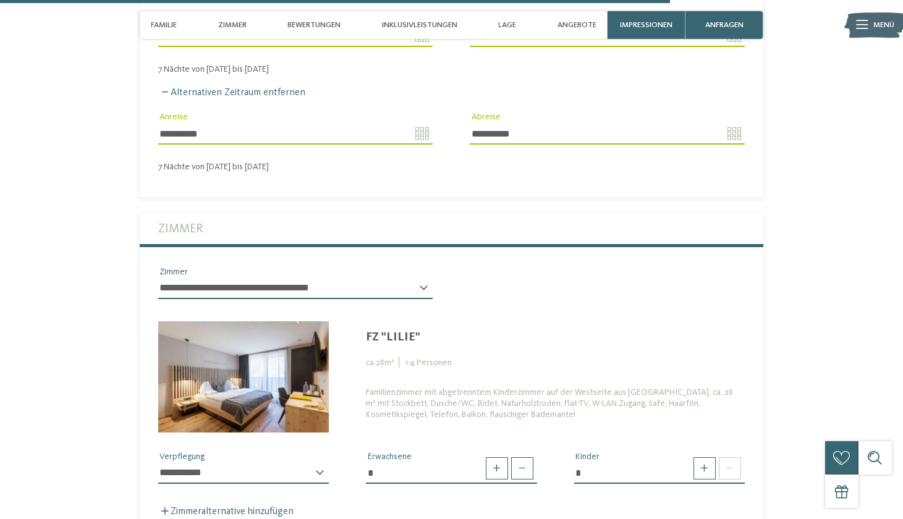
scroll to position [3173, 0]
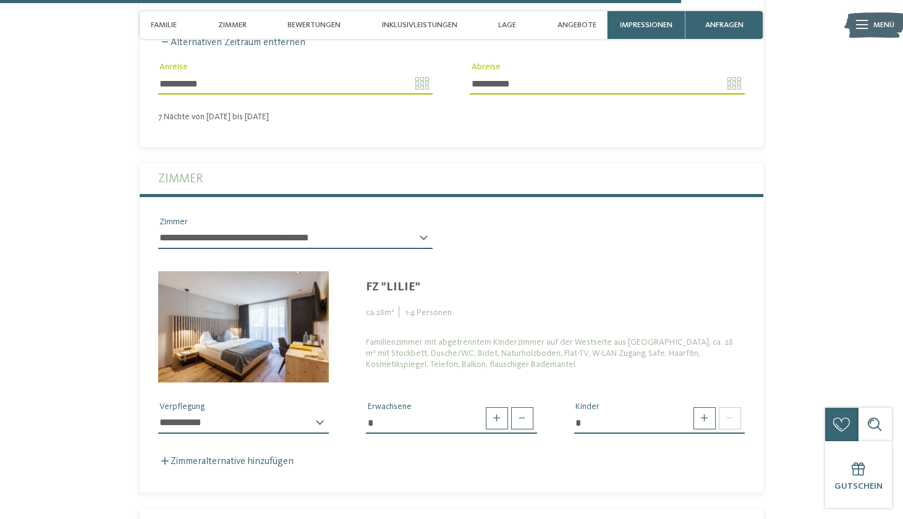
click at [323, 413] on div "**********" at bounding box center [243, 428] width 171 height 31
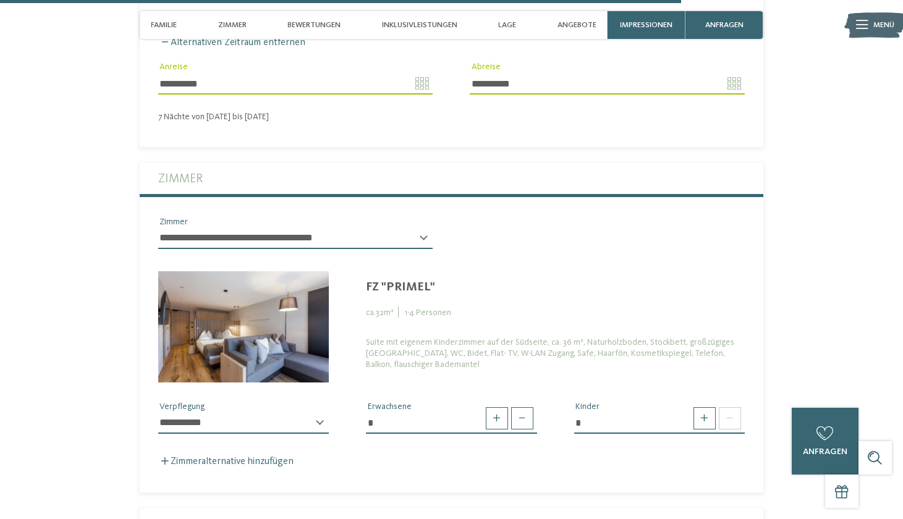
select select "*****"
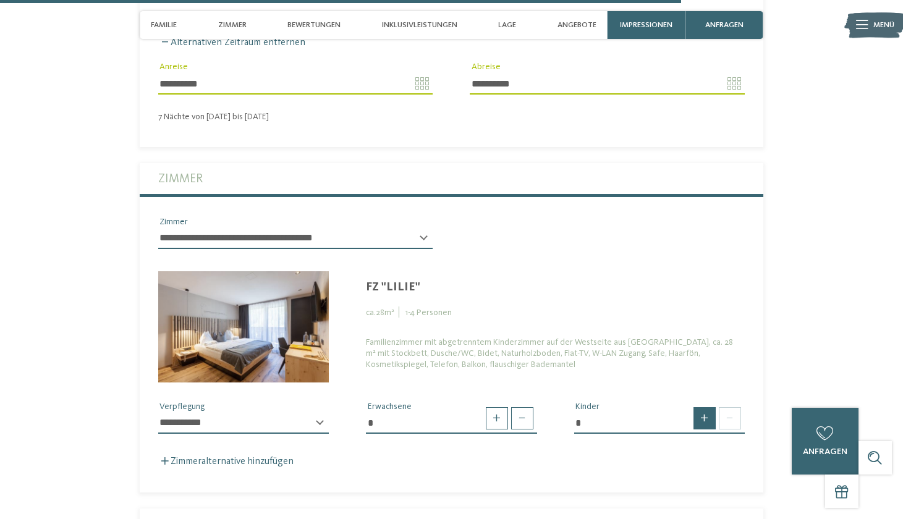
click at [694, 407] on span at bounding box center [704, 418] width 22 height 22
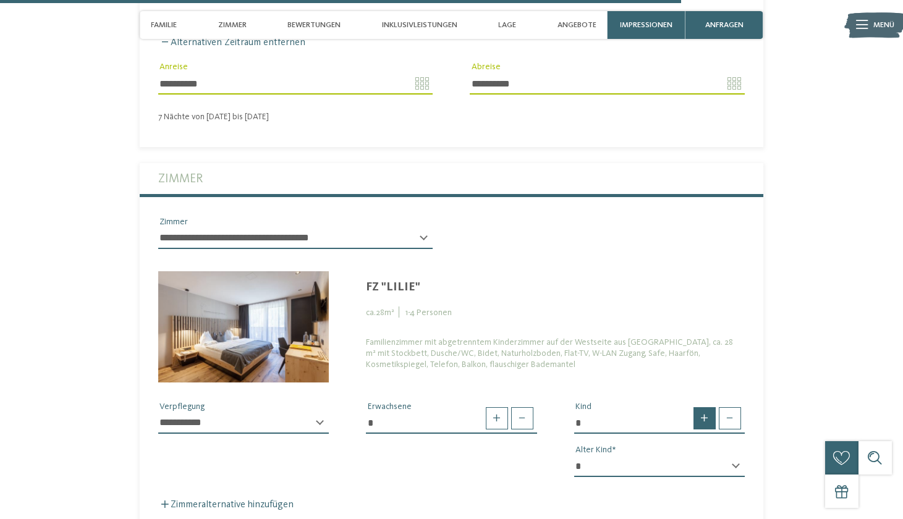
click at [695, 407] on span at bounding box center [704, 418] width 22 height 22
type input "*"
click at [695, 407] on span at bounding box center [704, 418] width 22 height 22
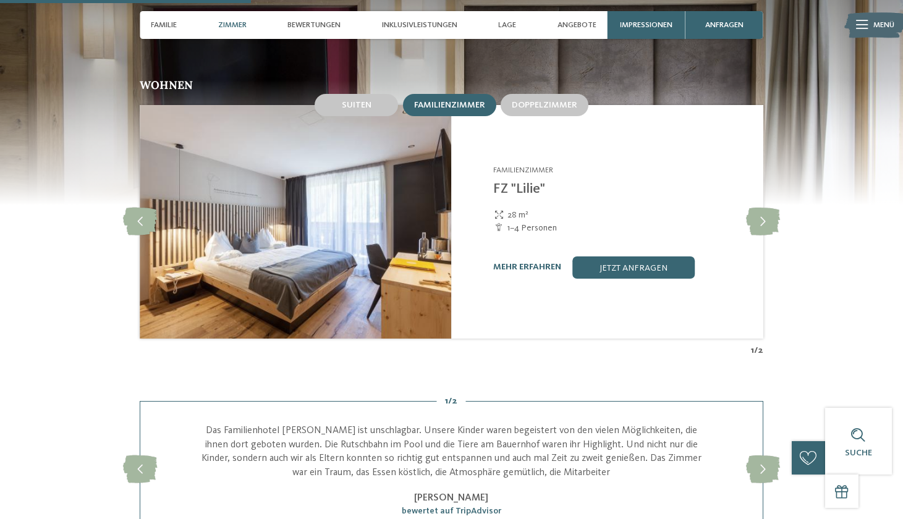
scroll to position [1194, 0]
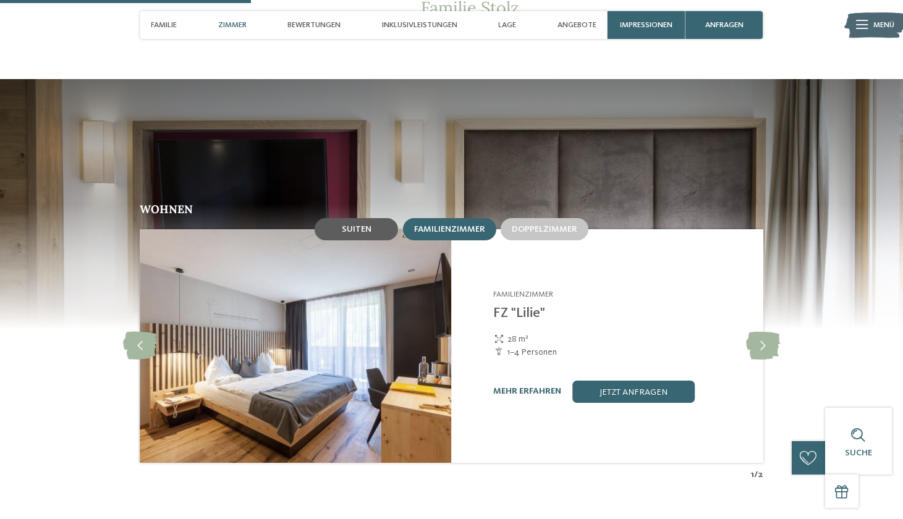
click at [379, 218] on div "Suiten" at bounding box center [355, 229] width 83 height 22
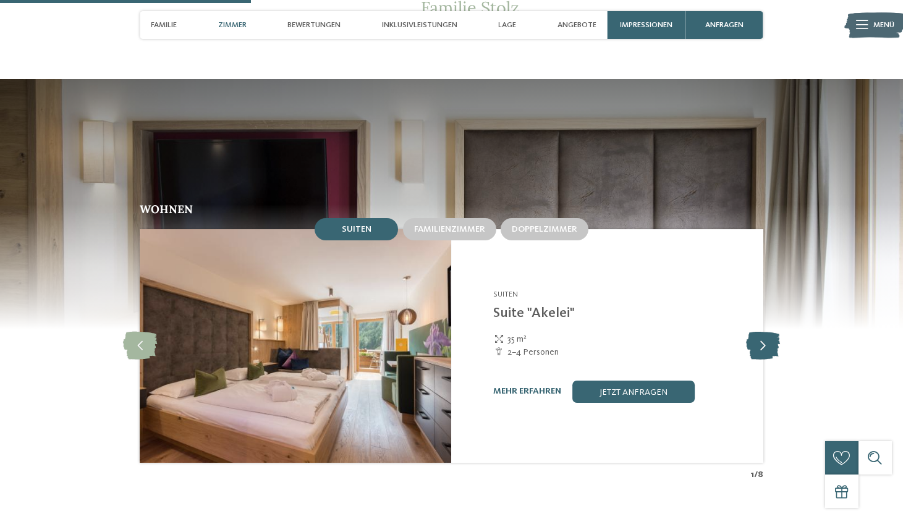
click at [761, 332] on icon at bounding box center [763, 346] width 34 height 28
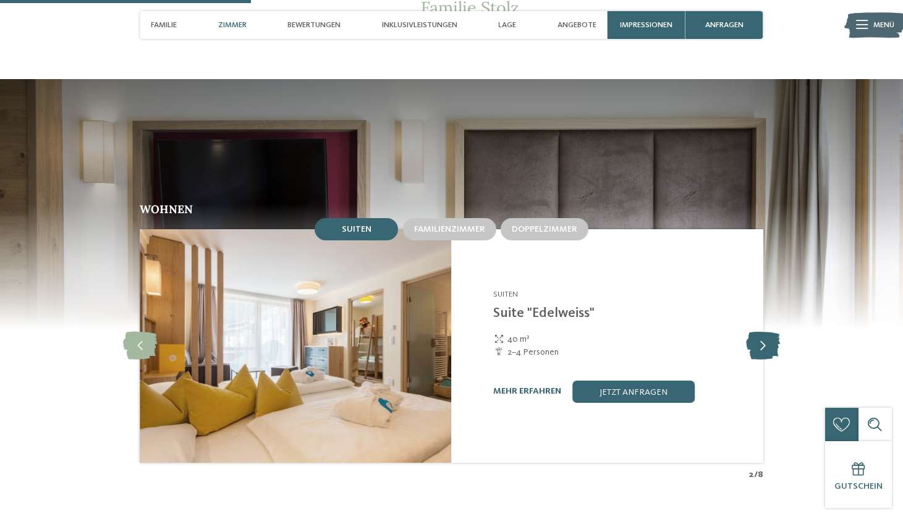
click at [763, 332] on icon at bounding box center [763, 346] width 34 height 28
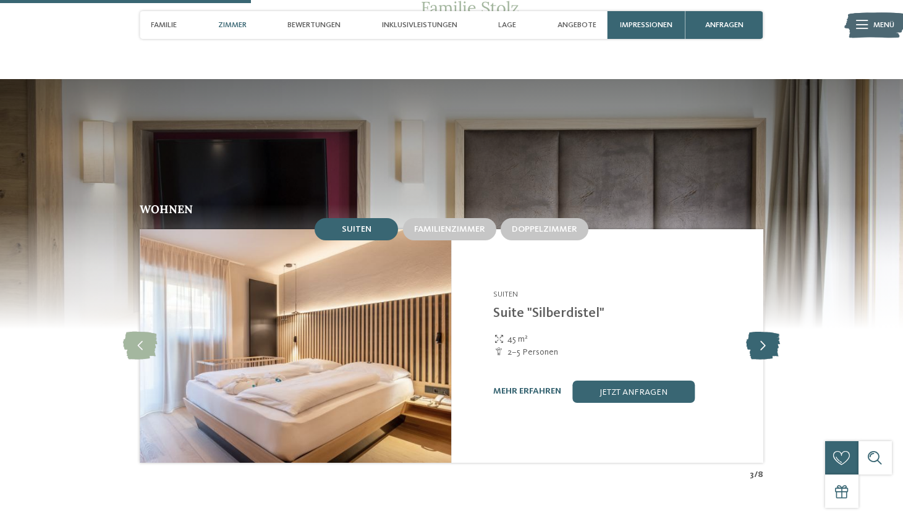
click at [755, 332] on icon at bounding box center [763, 346] width 34 height 28
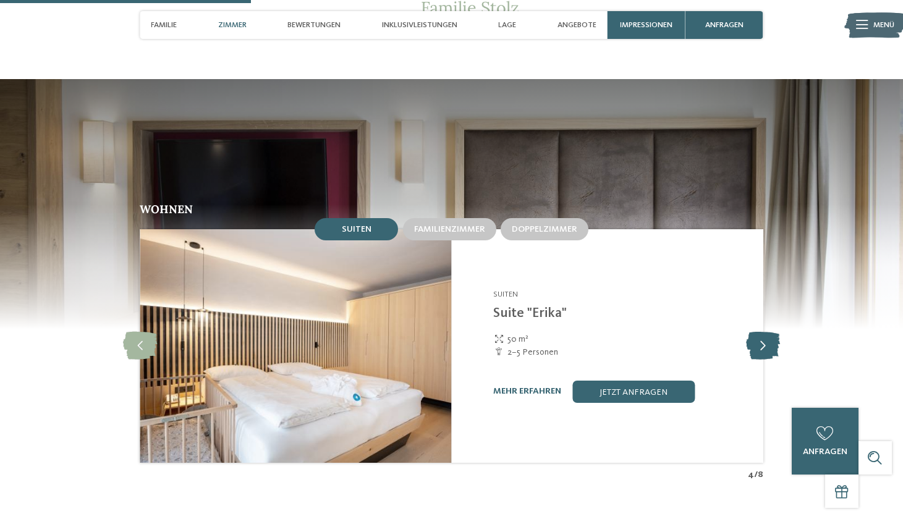
click at [755, 332] on icon at bounding box center [763, 346] width 34 height 28
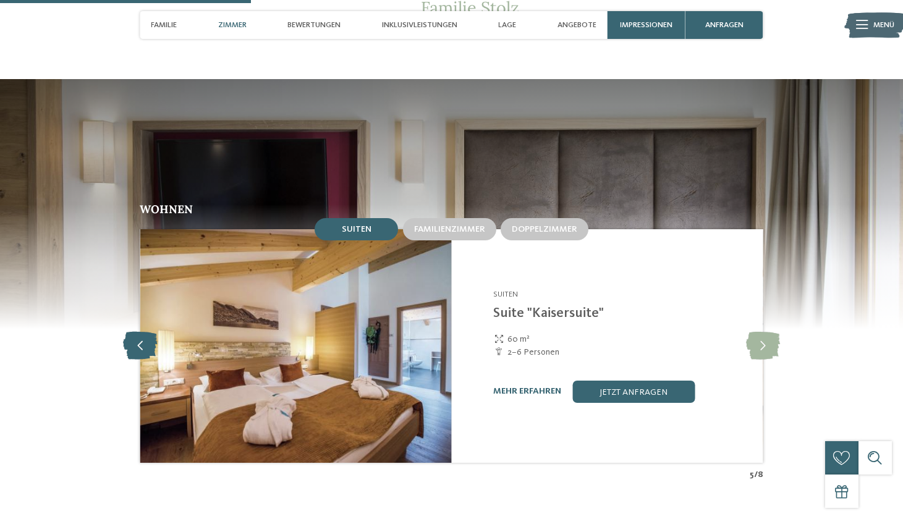
click at [146, 332] on icon at bounding box center [140, 346] width 34 height 28
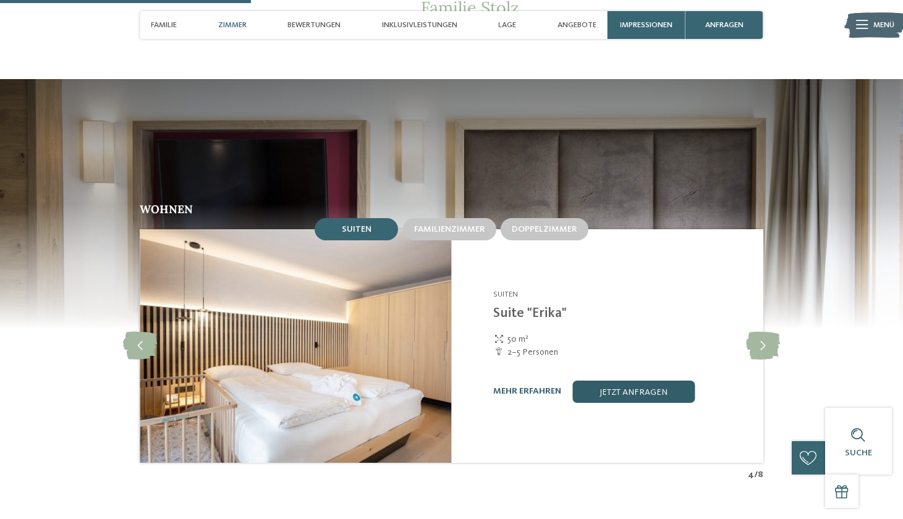
click at [649, 381] on link "jetzt anfragen" at bounding box center [633, 392] width 122 height 22
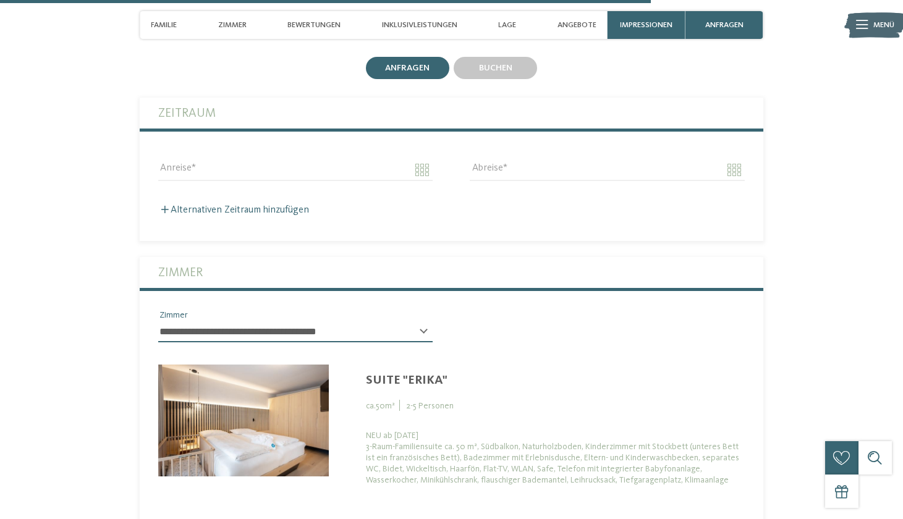
scroll to position [3029, 0]
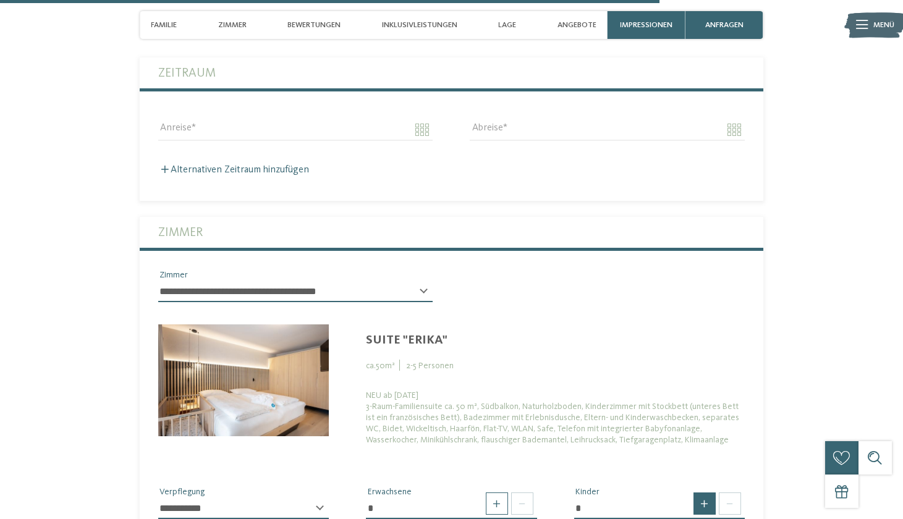
click at [706, 492] on span at bounding box center [704, 503] width 22 height 22
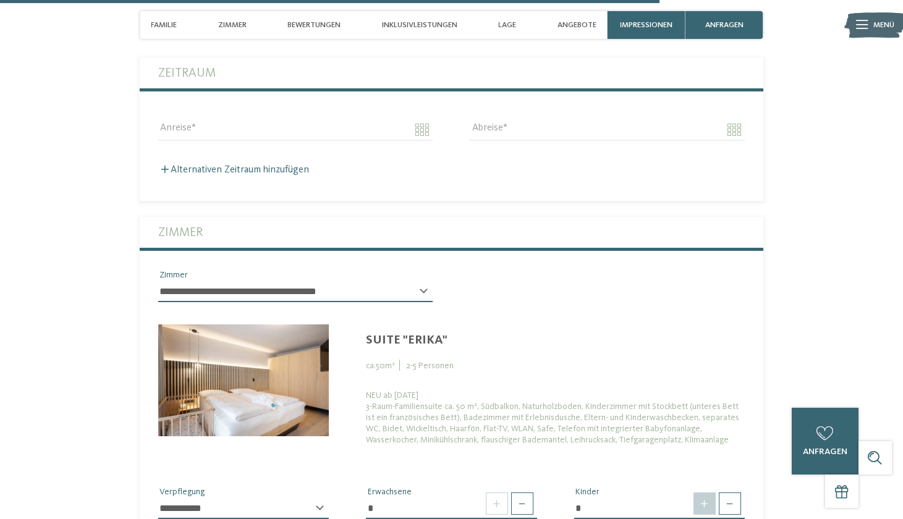
type input "*"
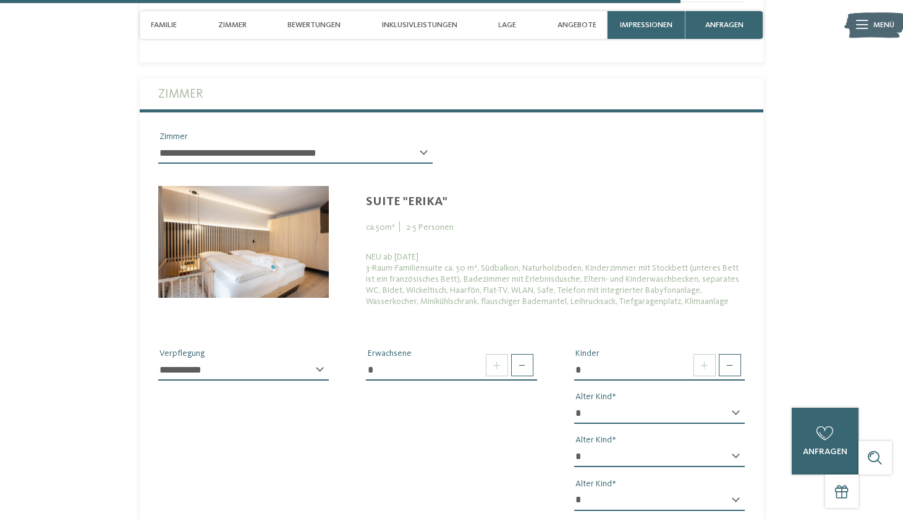
scroll to position [3225, 0]
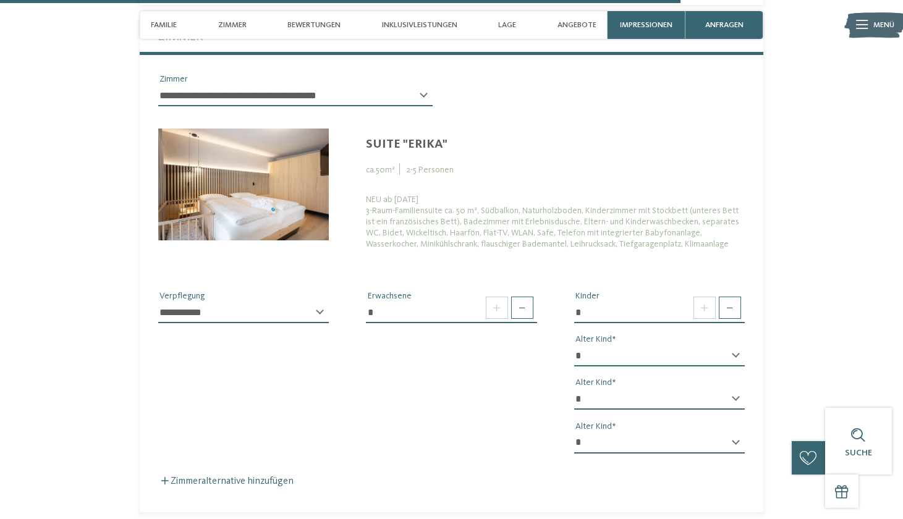
select select "*"
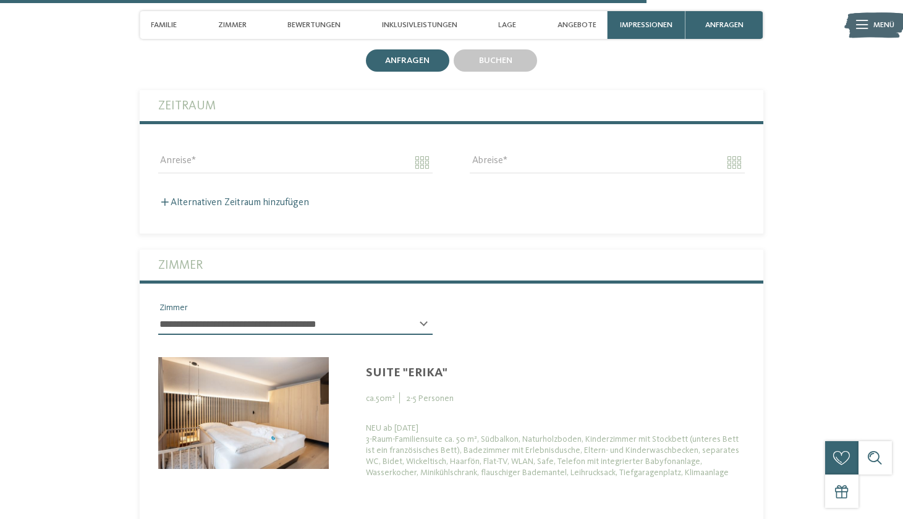
scroll to position [2852, 0]
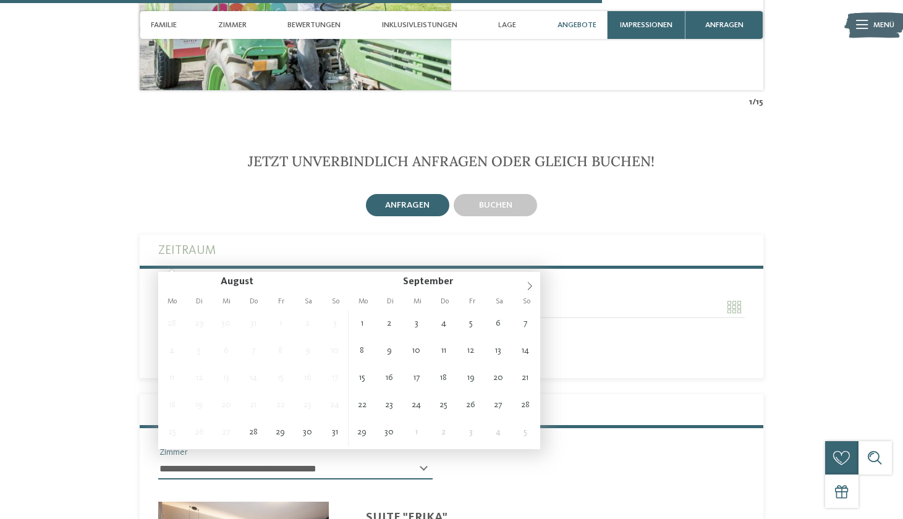
click at [361, 297] on input "Anreise" at bounding box center [295, 307] width 274 height 21
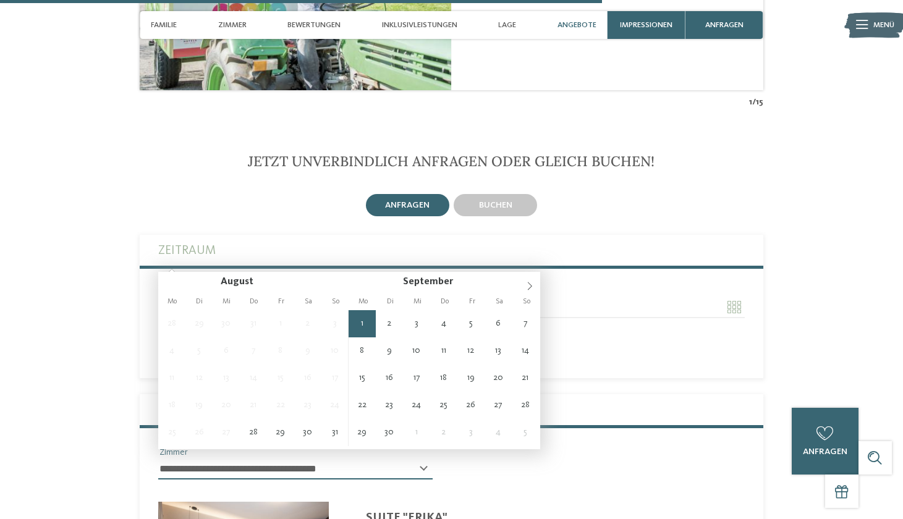
type input "**********"
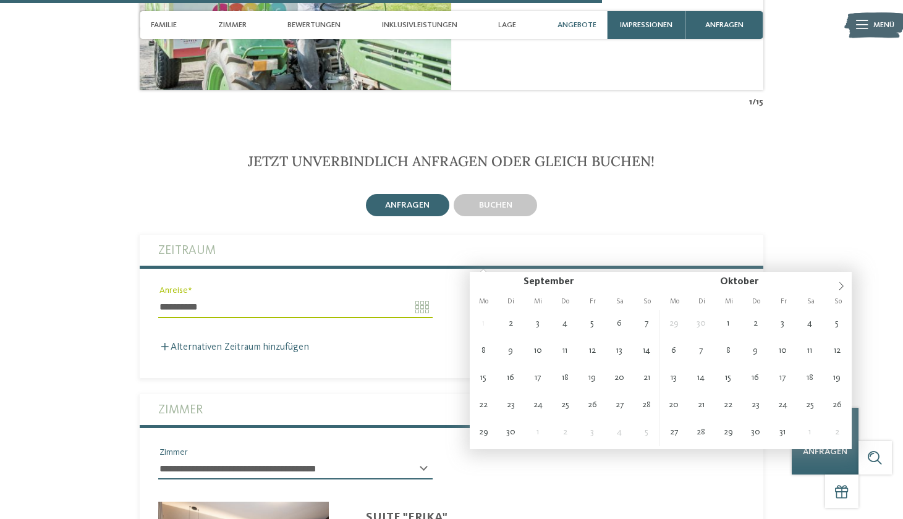
type input "**********"
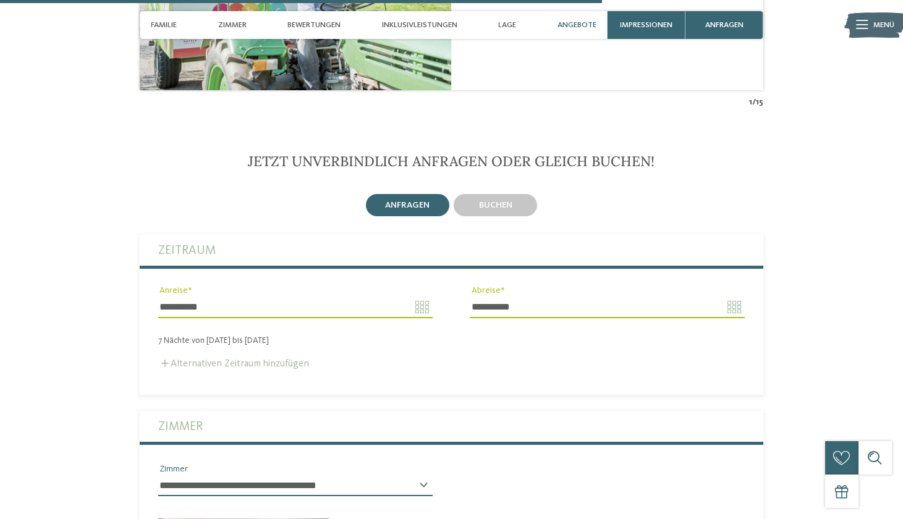
click at [228, 359] on label "Alternativen Zeitraum hinzufügen" at bounding box center [233, 364] width 151 height 10
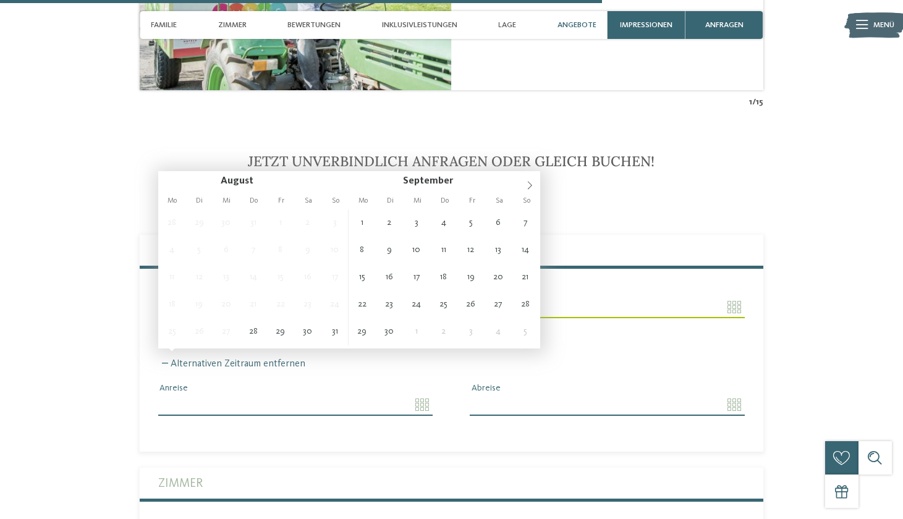
click at [253, 394] on input "Anreise" at bounding box center [295, 404] width 274 height 21
type input "**********"
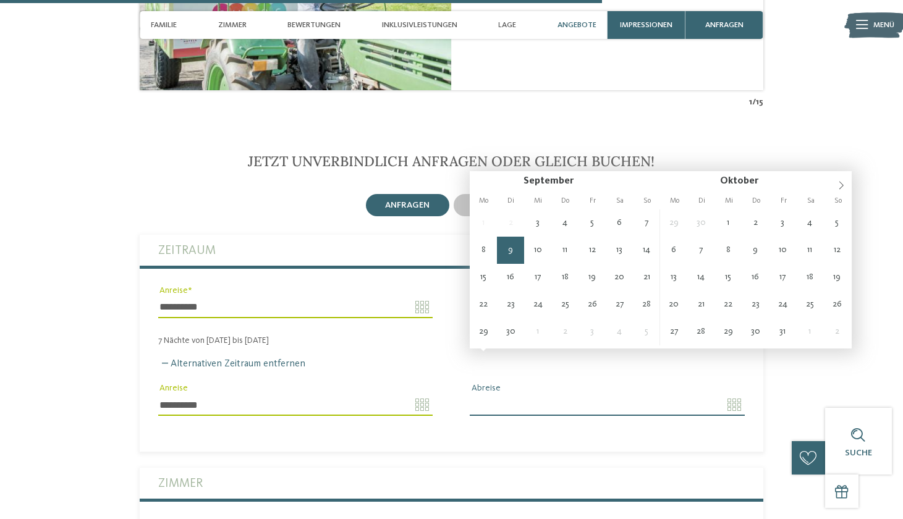
type input "**********"
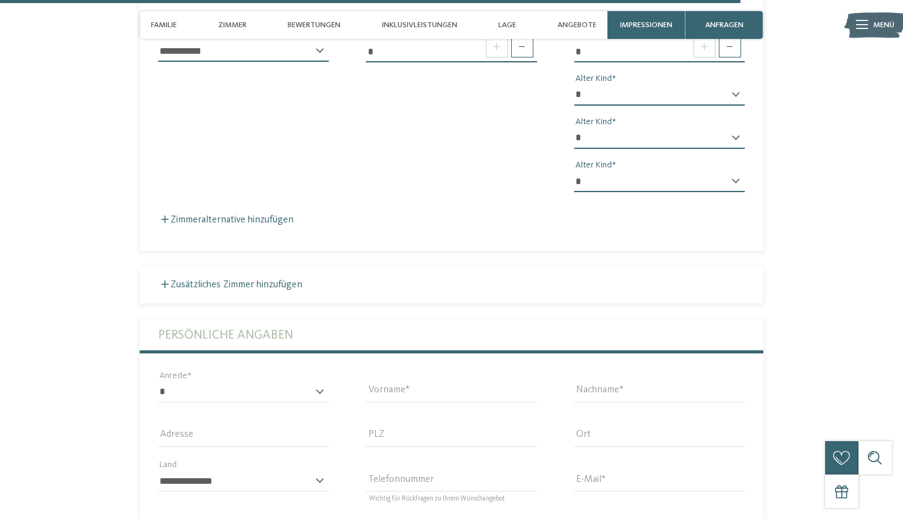
scroll to position [3581, 0]
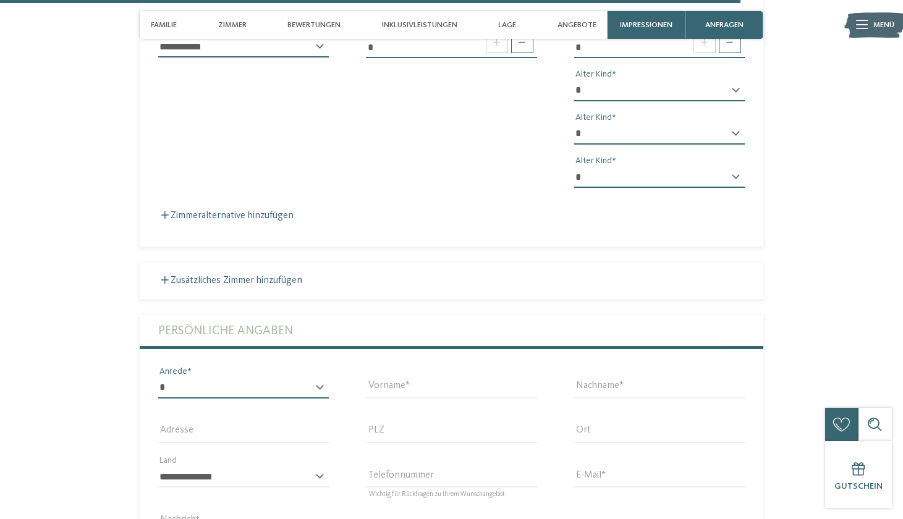
select select "*"
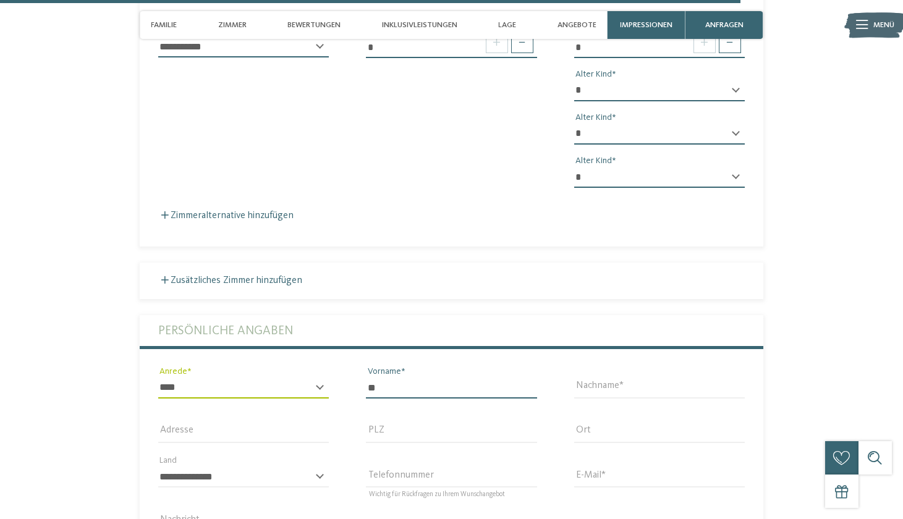
type input "*"
type input "*****"
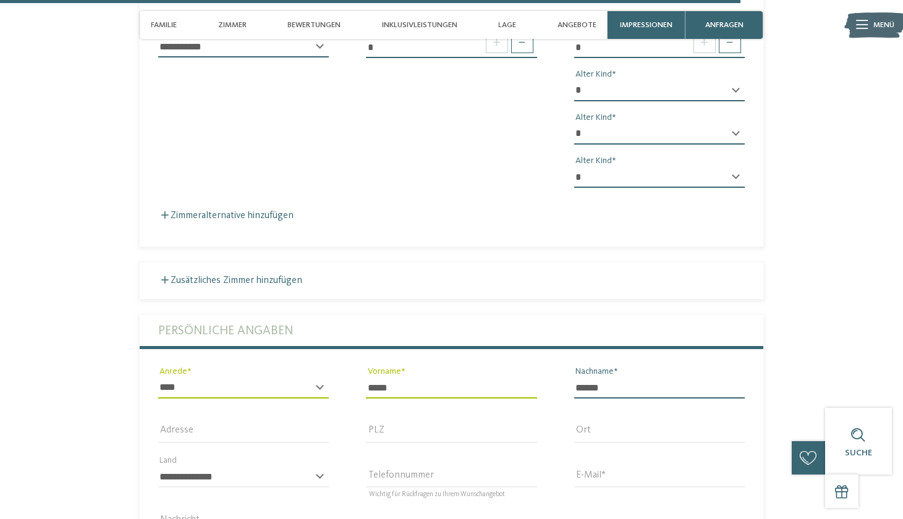
type input "******"
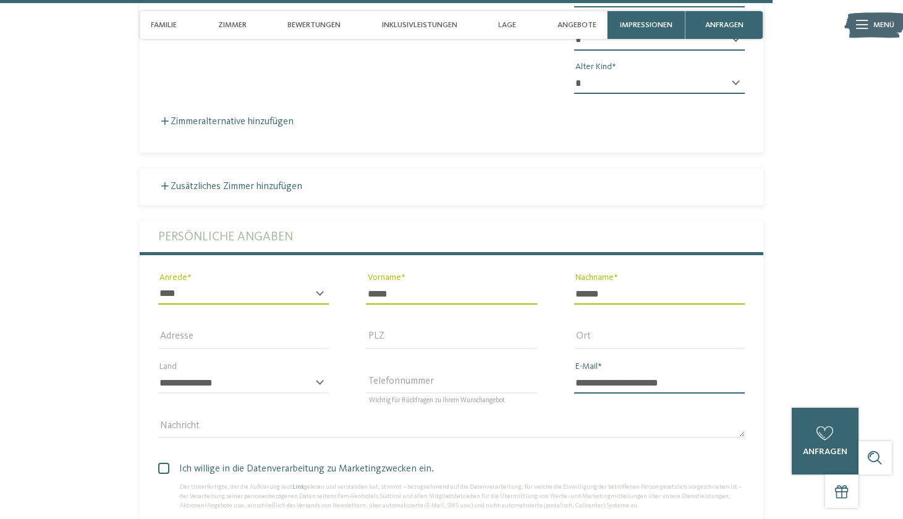
scroll to position [3886, 0]
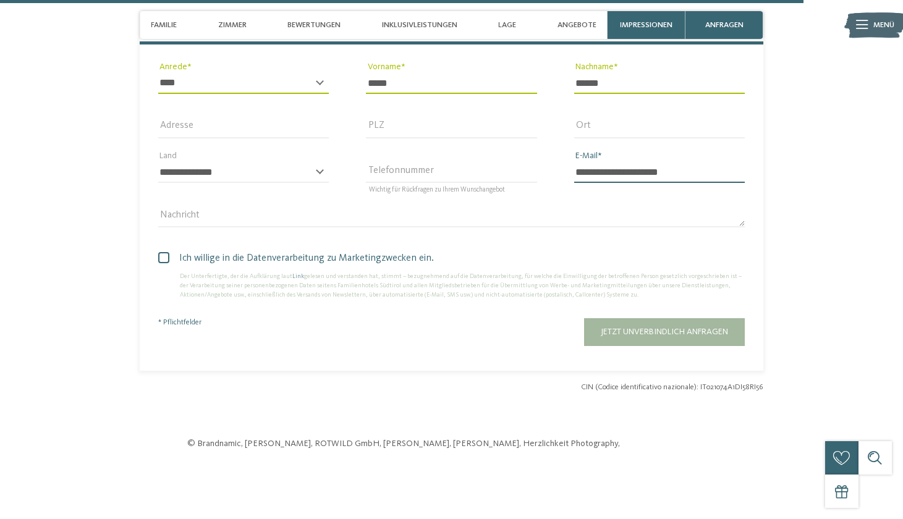
type input "**********"
click at [163, 252] on span at bounding box center [163, 257] width 11 height 11
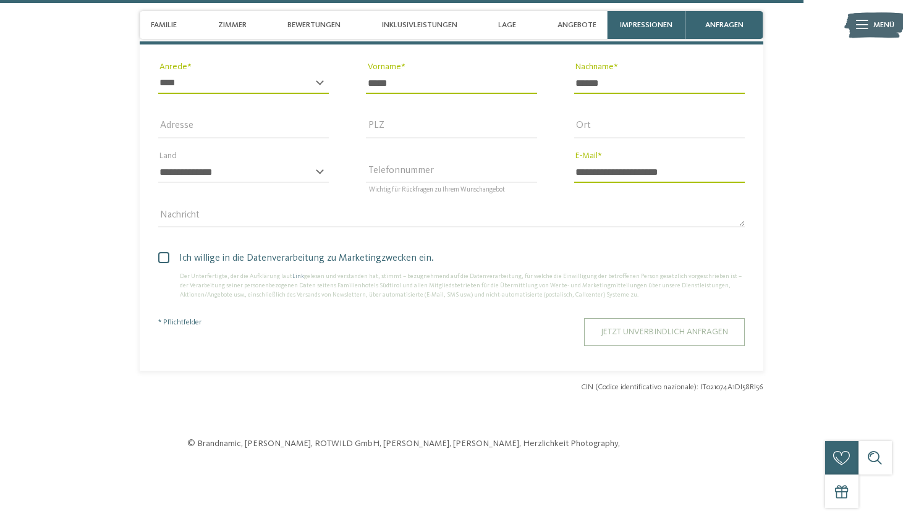
click at [625, 327] on span "Jetzt unverbindlich anfragen" at bounding box center [664, 331] width 127 height 9
